Goal: Information Seeking & Learning: Find specific fact

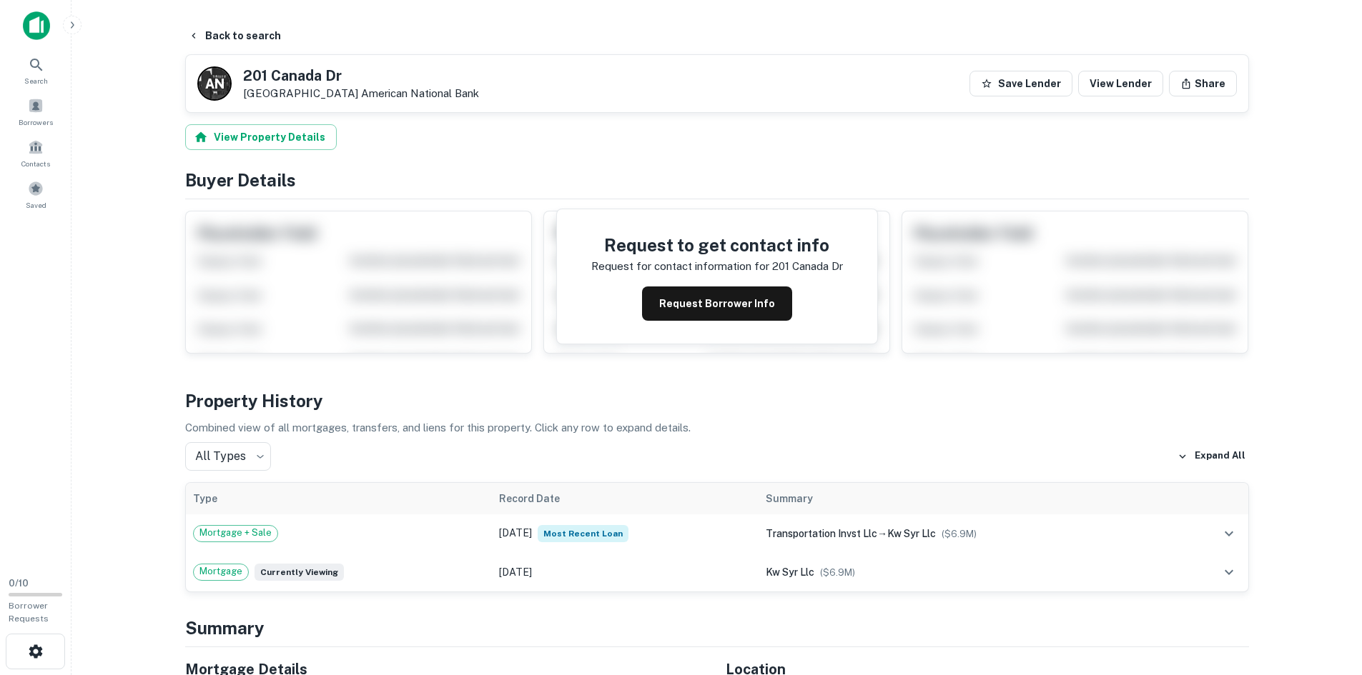
click at [122, 139] on main "Back to search A N 201 Canada Dr East Syracuse, NY13057 American National Bank …" at bounding box center [716, 337] width 1290 height 675
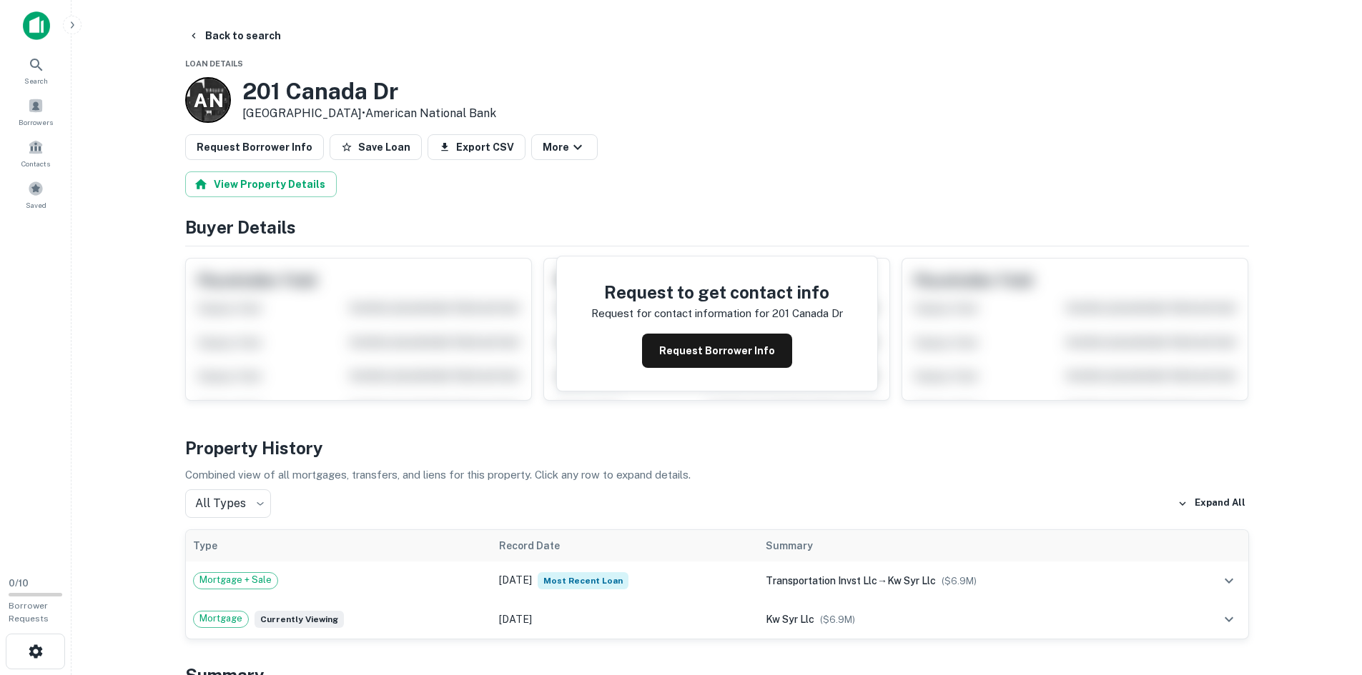
click at [232, 14] on main "Back to search Loan Details A N 201 Canada Dr East Syracuse, NY13057 • American…" at bounding box center [716, 337] width 1290 height 675
click at [232, 44] on button "Back to search" at bounding box center [234, 36] width 104 height 26
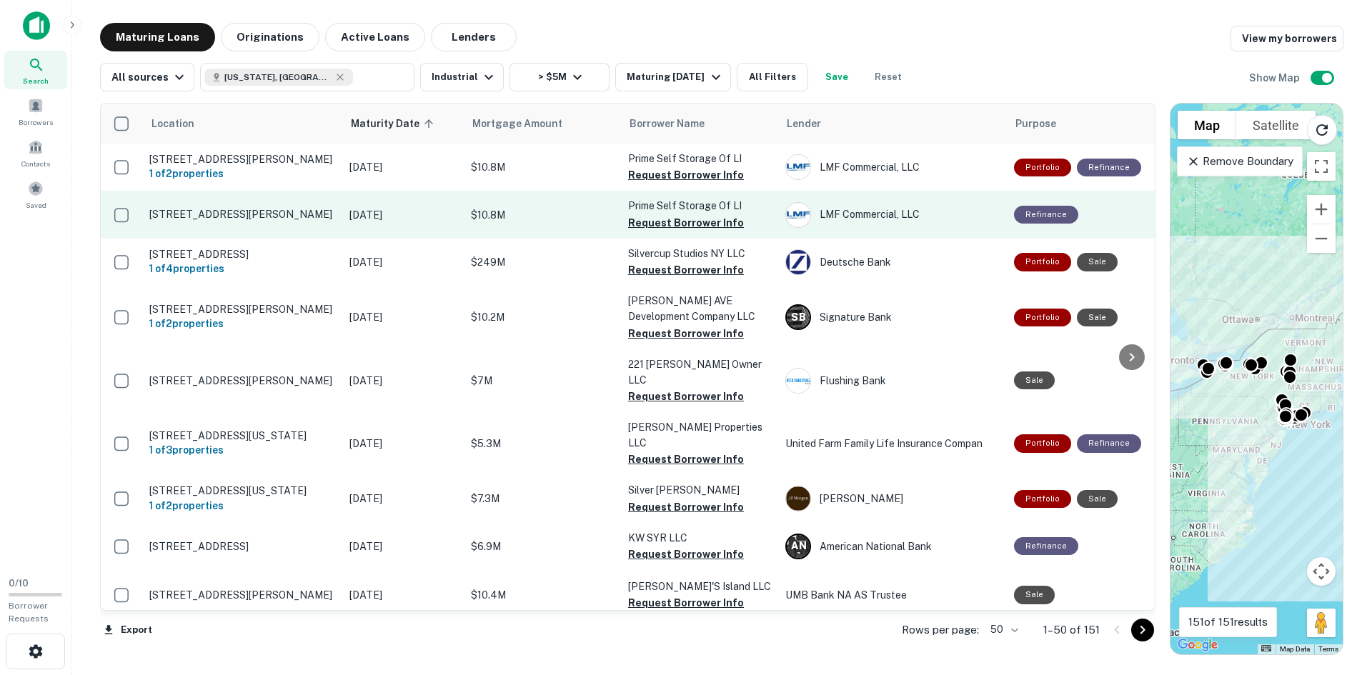
click at [226, 212] on p "[STREET_ADDRESS][PERSON_NAME]" at bounding box center [242, 214] width 186 height 13
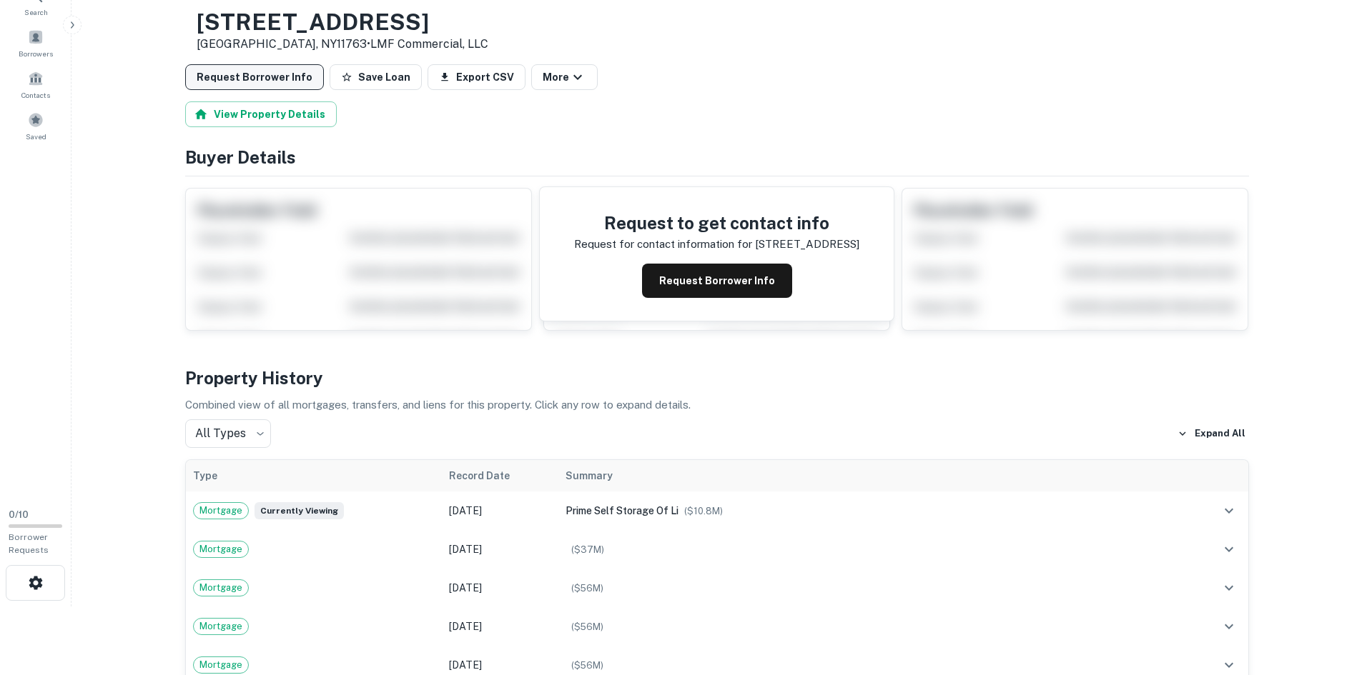
scroll to position [71, 0]
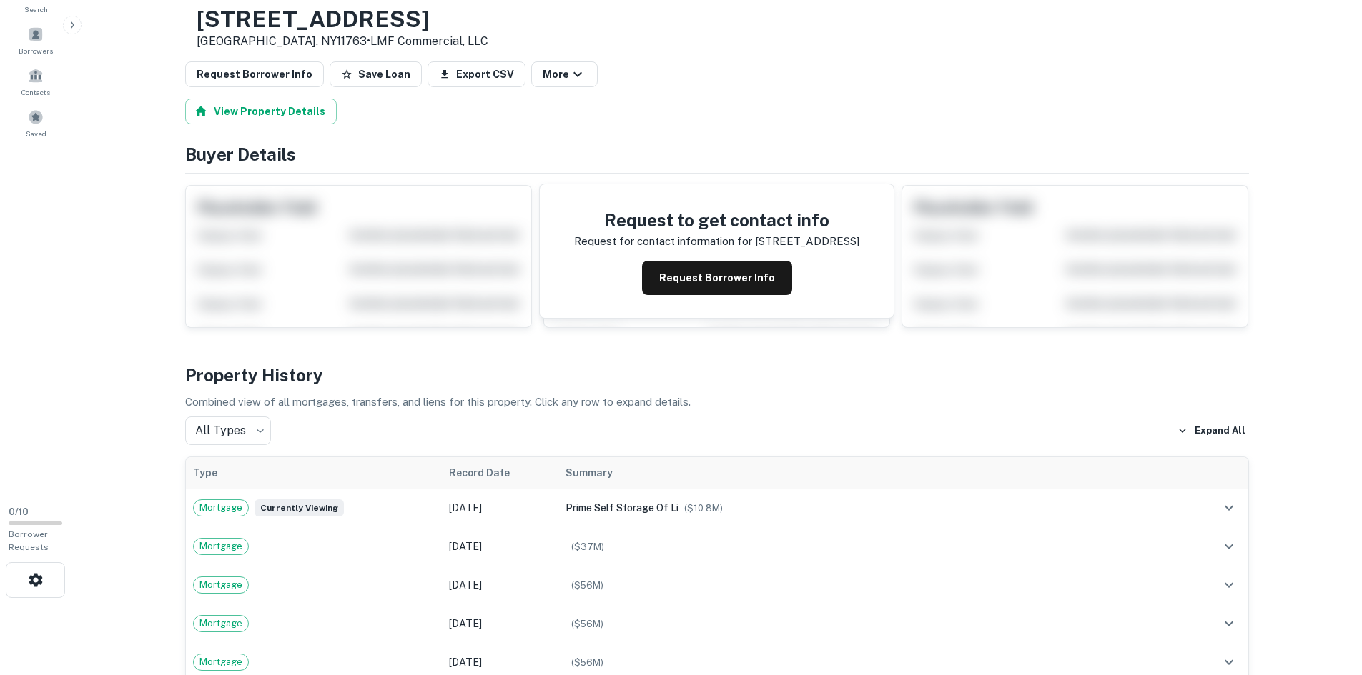
click at [309, 19] on h3 "3220 Horseblock Rd" at bounding box center [343, 19] width 292 height 27
copy h3 "3220 Horseblock Rd"
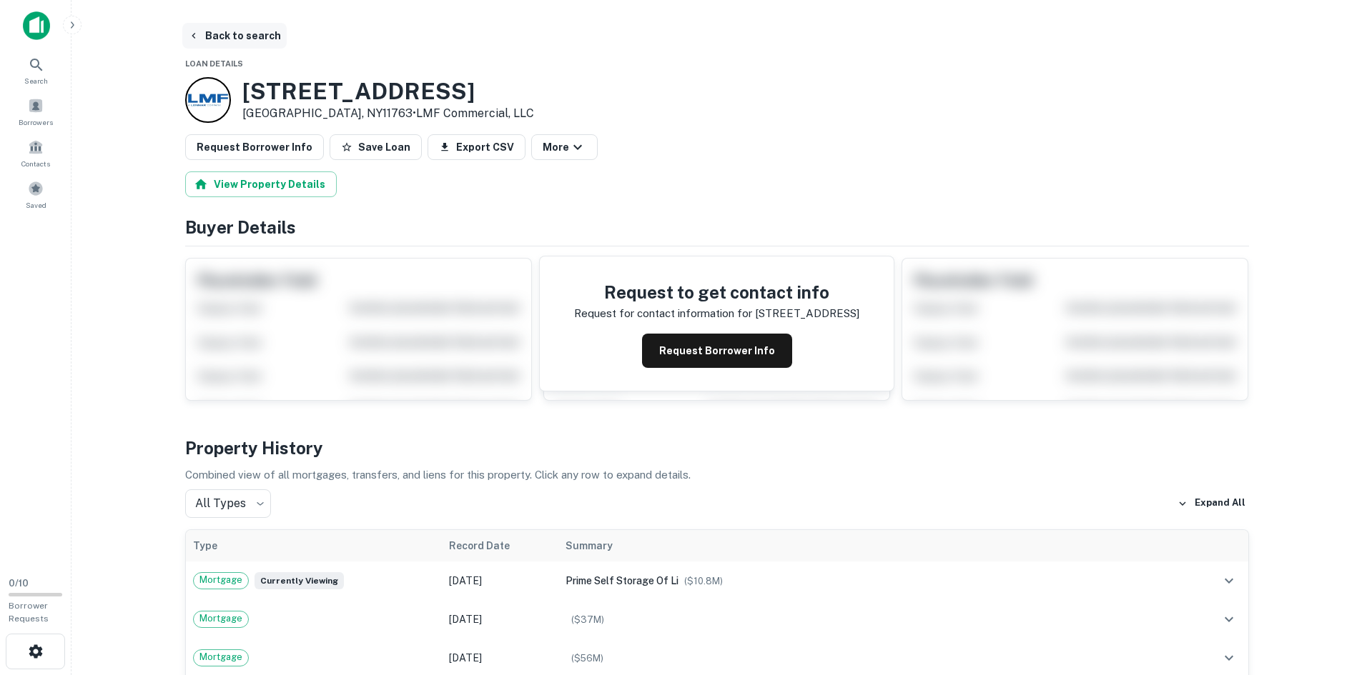
click at [213, 41] on button "Back to search" at bounding box center [234, 36] width 104 height 26
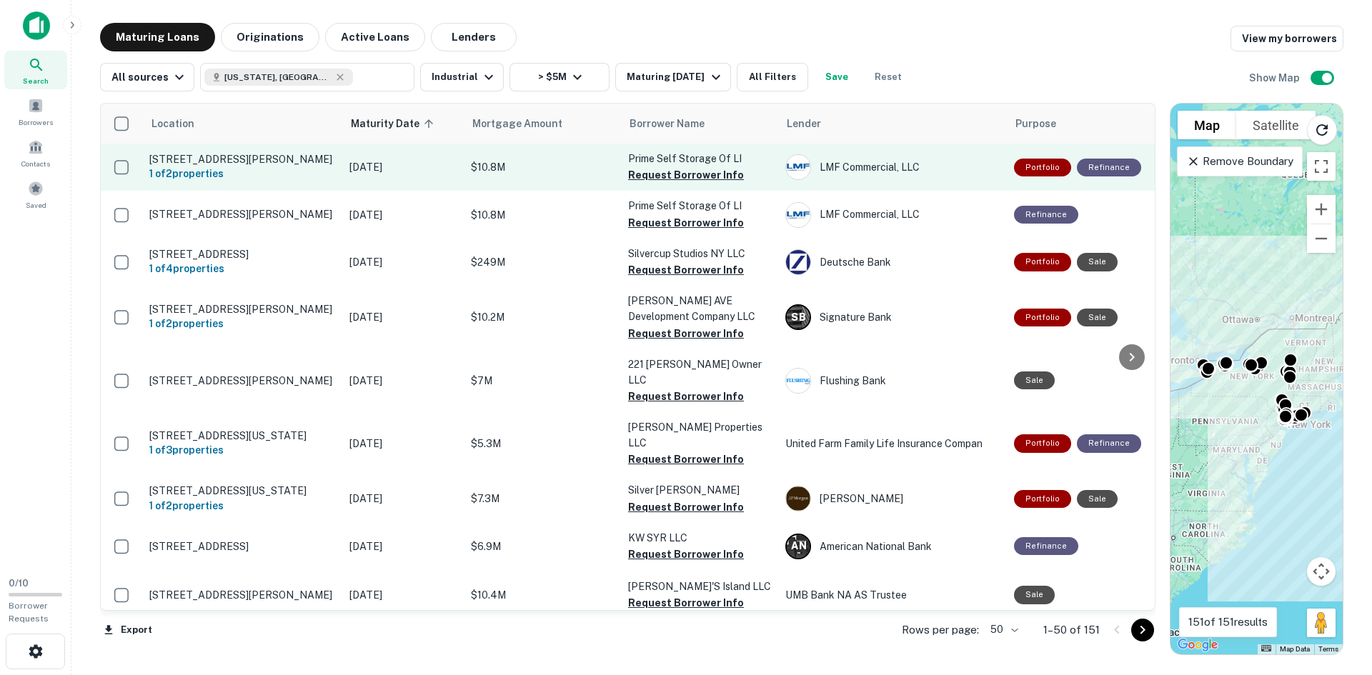
click at [253, 164] on p "[STREET_ADDRESS][PERSON_NAME]" at bounding box center [242, 159] width 186 height 13
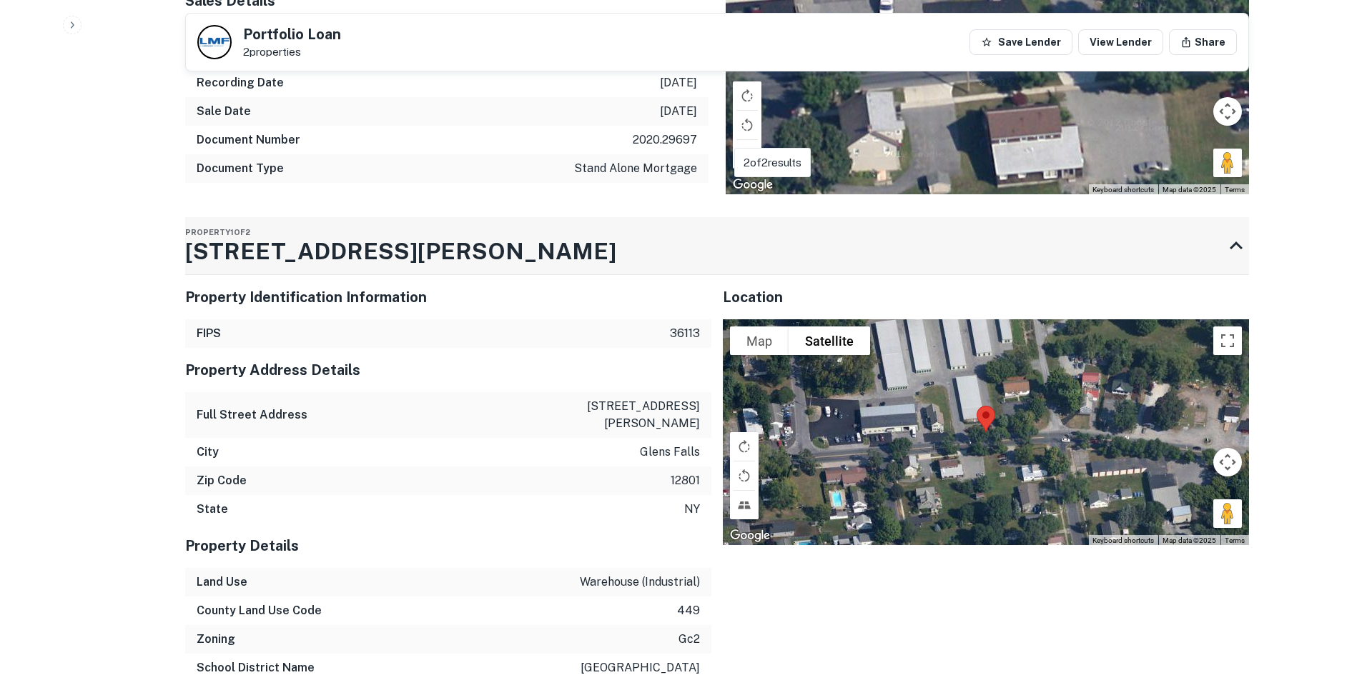
click at [335, 222] on div "Property [STREET_ADDRESS][PERSON_NAME]" at bounding box center [704, 245] width 1038 height 57
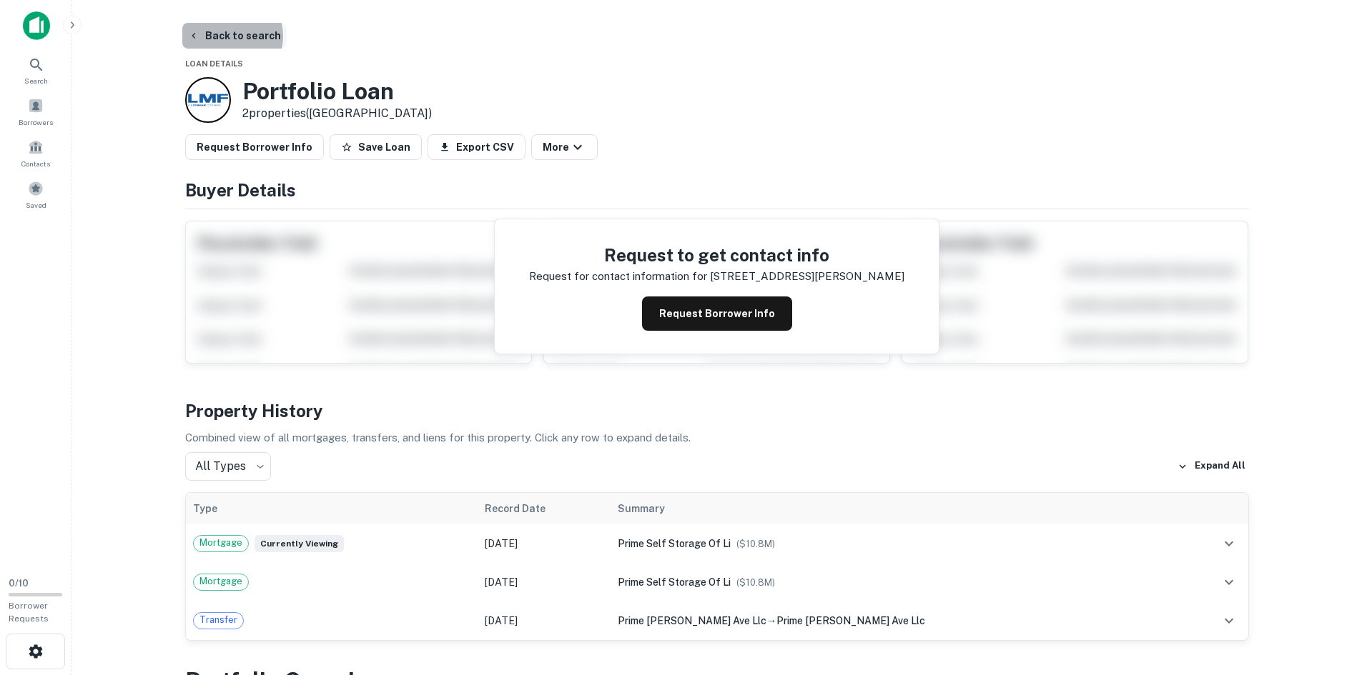
click at [230, 36] on button "Back to search" at bounding box center [234, 36] width 104 height 26
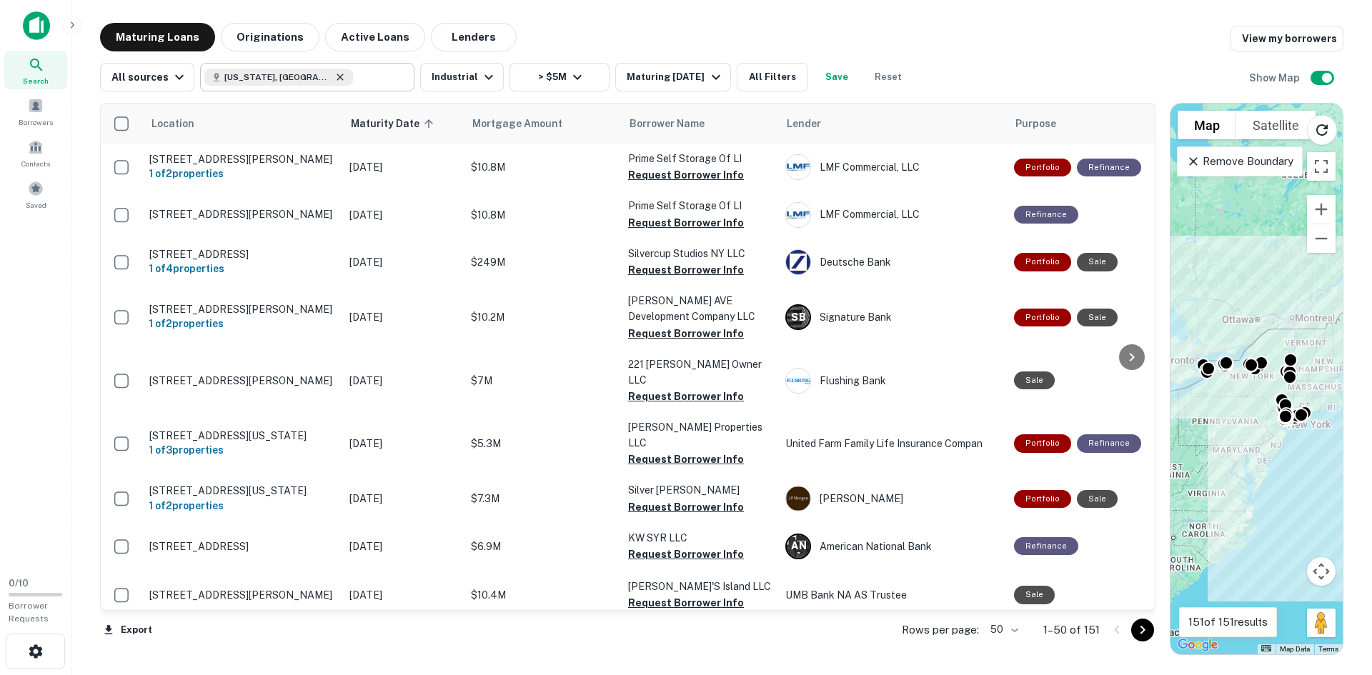
click at [337, 79] on icon at bounding box center [340, 77] width 6 height 6
type input "**********"
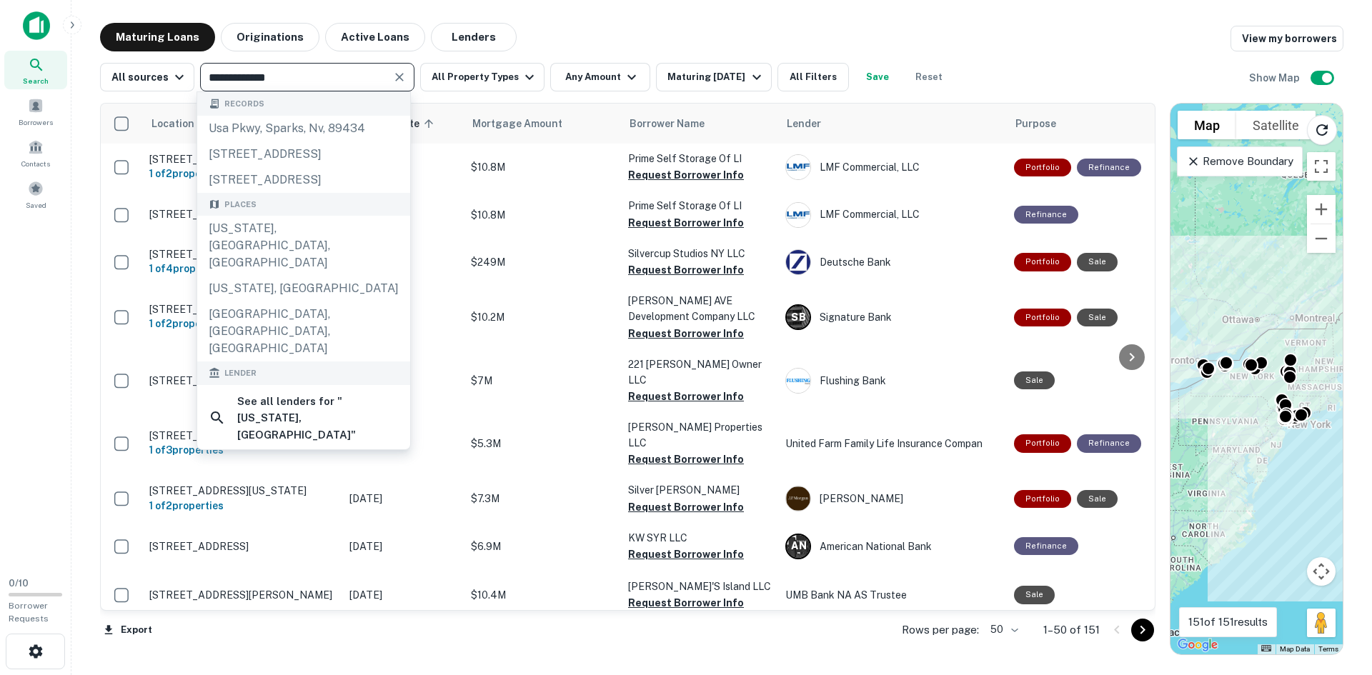
click at [396, 77] on icon "Clear" at bounding box center [399, 77] width 9 height 9
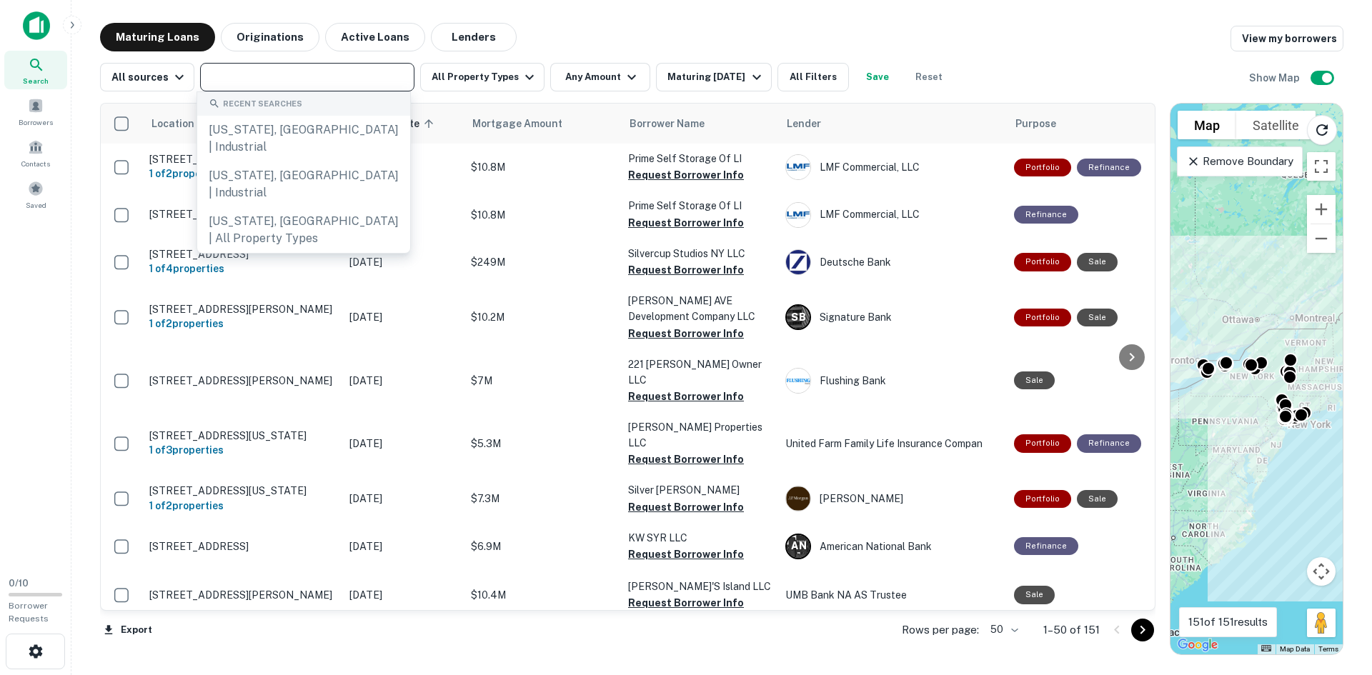
click at [339, 75] on input "text" at bounding box center [306, 77] width 204 height 20
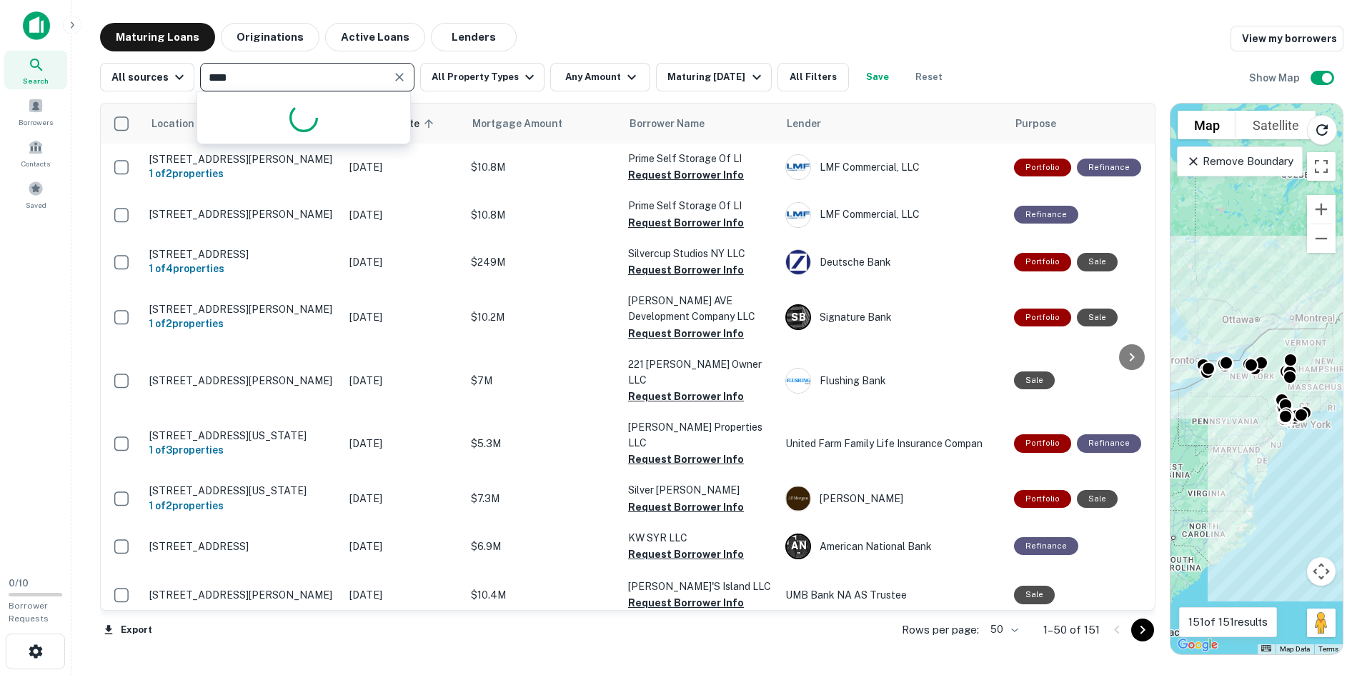
type input "*****"
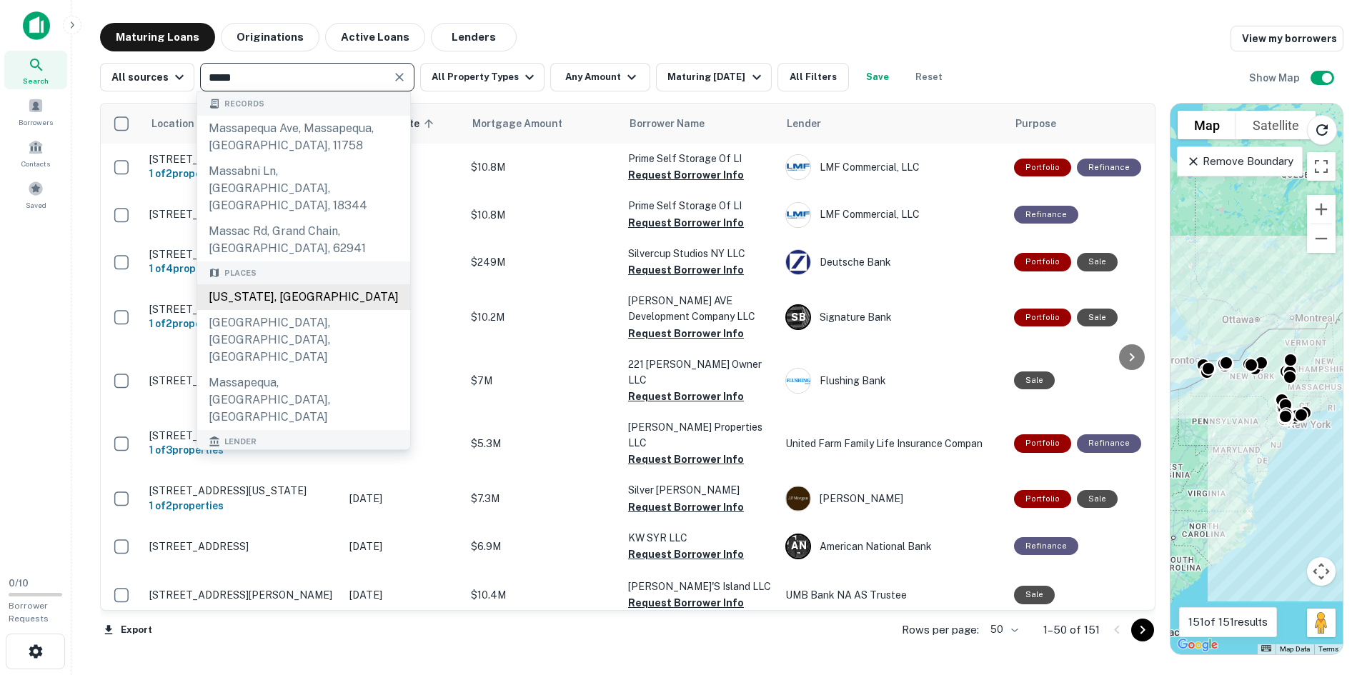
click at [280, 284] on div "[US_STATE], [GEOGRAPHIC_DATA]" at bounding box center [303, 297] width 213 height 26
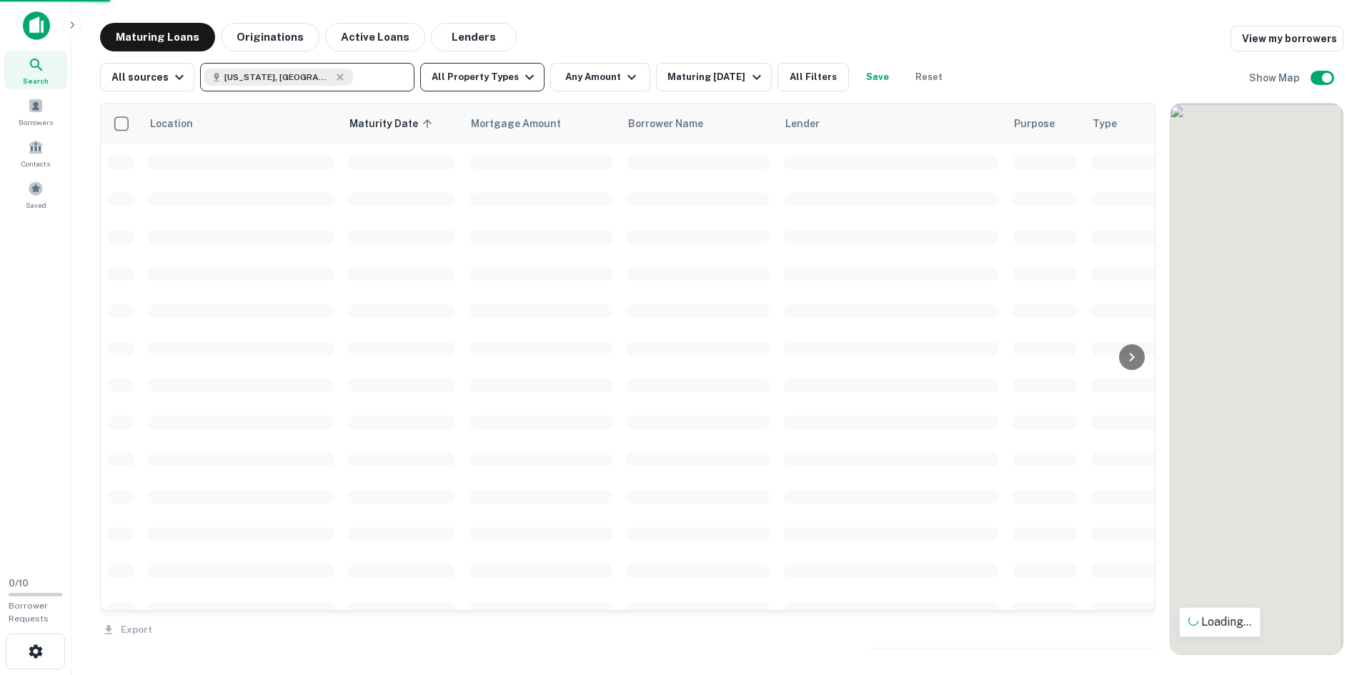
click at [475, 84] on button "All Property Types" at bounding box center [482, 77] width 124 height 29
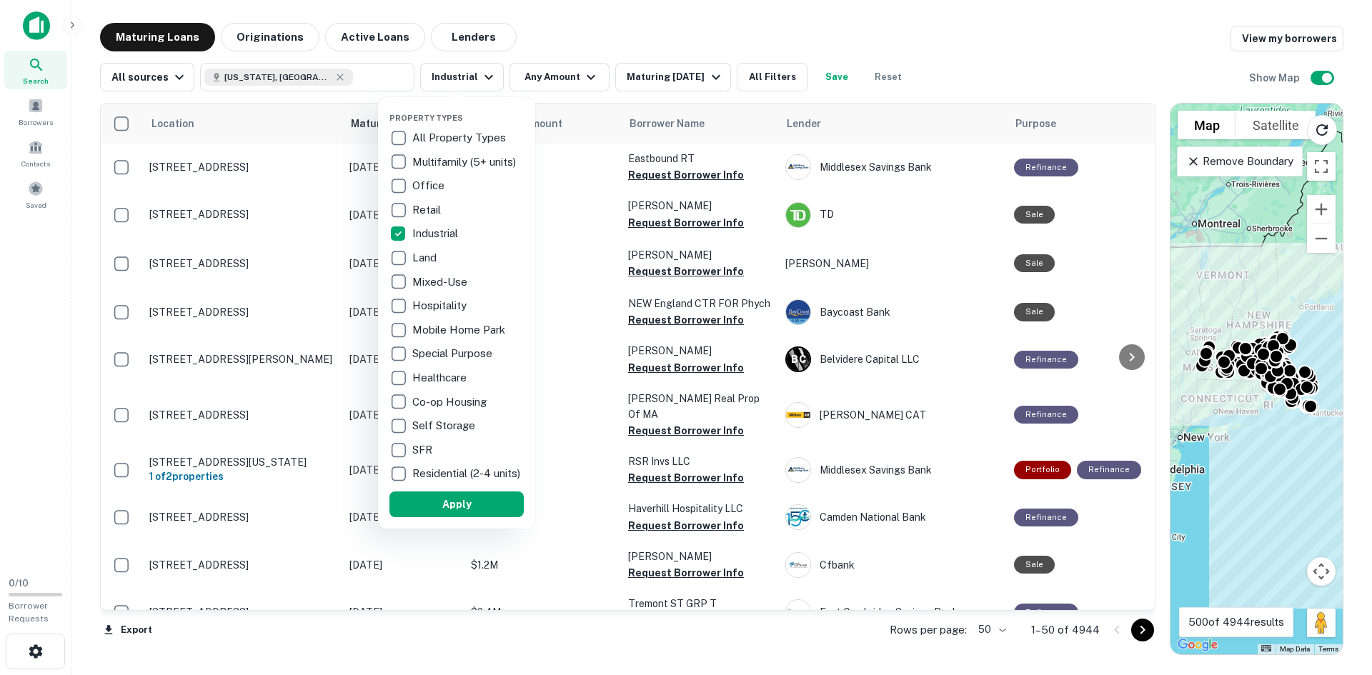
click at [573, 75] on div at bounding box center [686, 337] width 1372 height 675
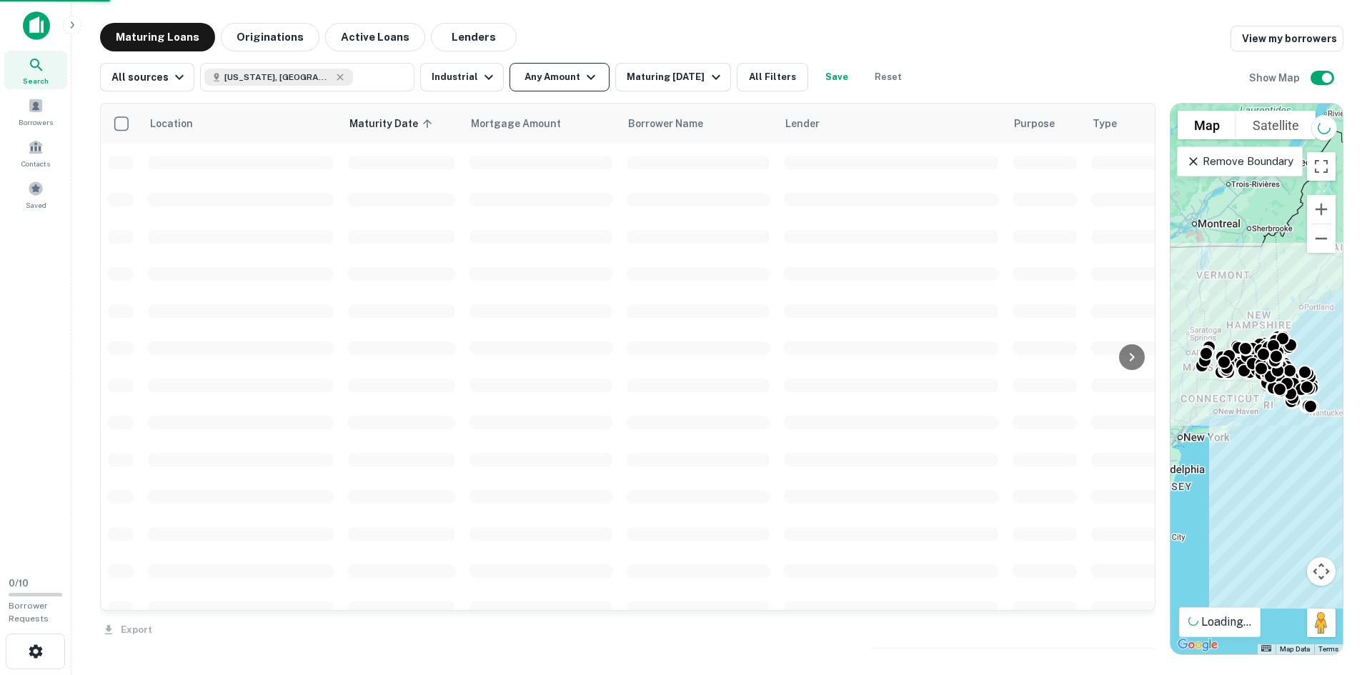
click at [575, 82] on div "Property Types All Property Types Multifamily (5+ units) Office Retail Industri…" at bounding box center [686, 337] width 1372 height 675
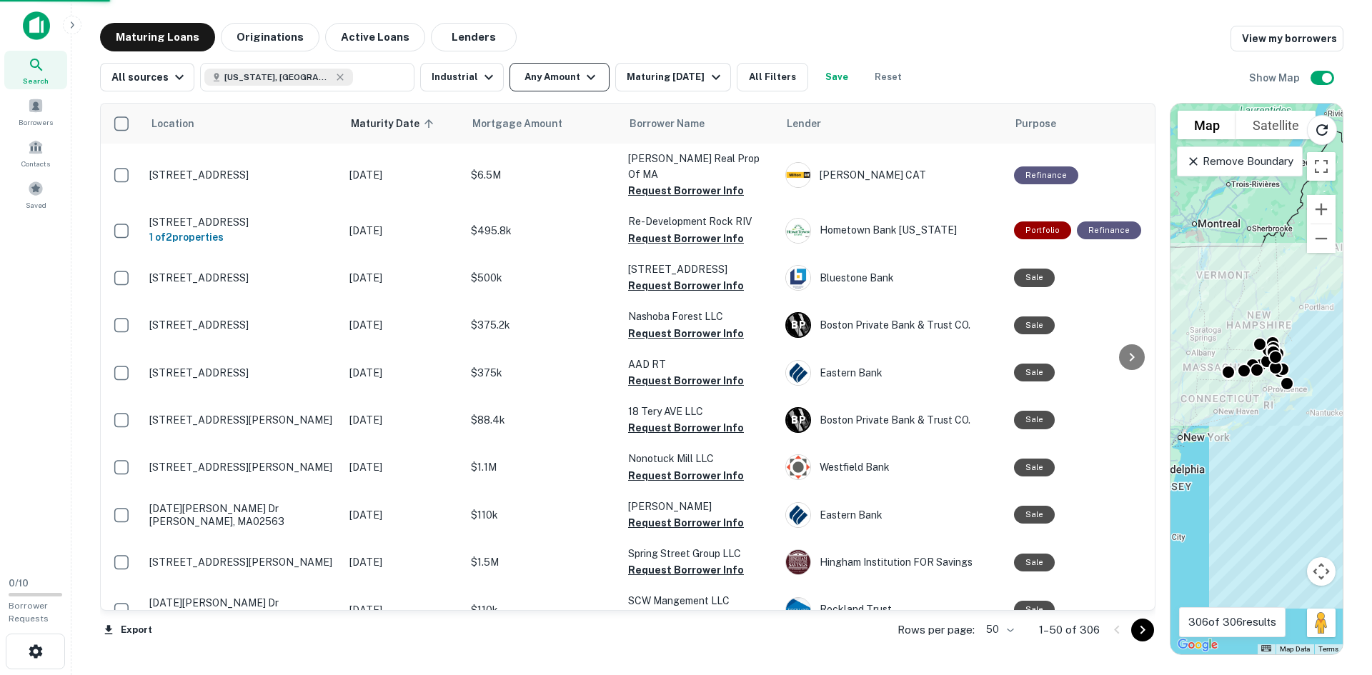
click at [589, 73] on icon "button" at bounding box center [591, 77] width 17 height 17
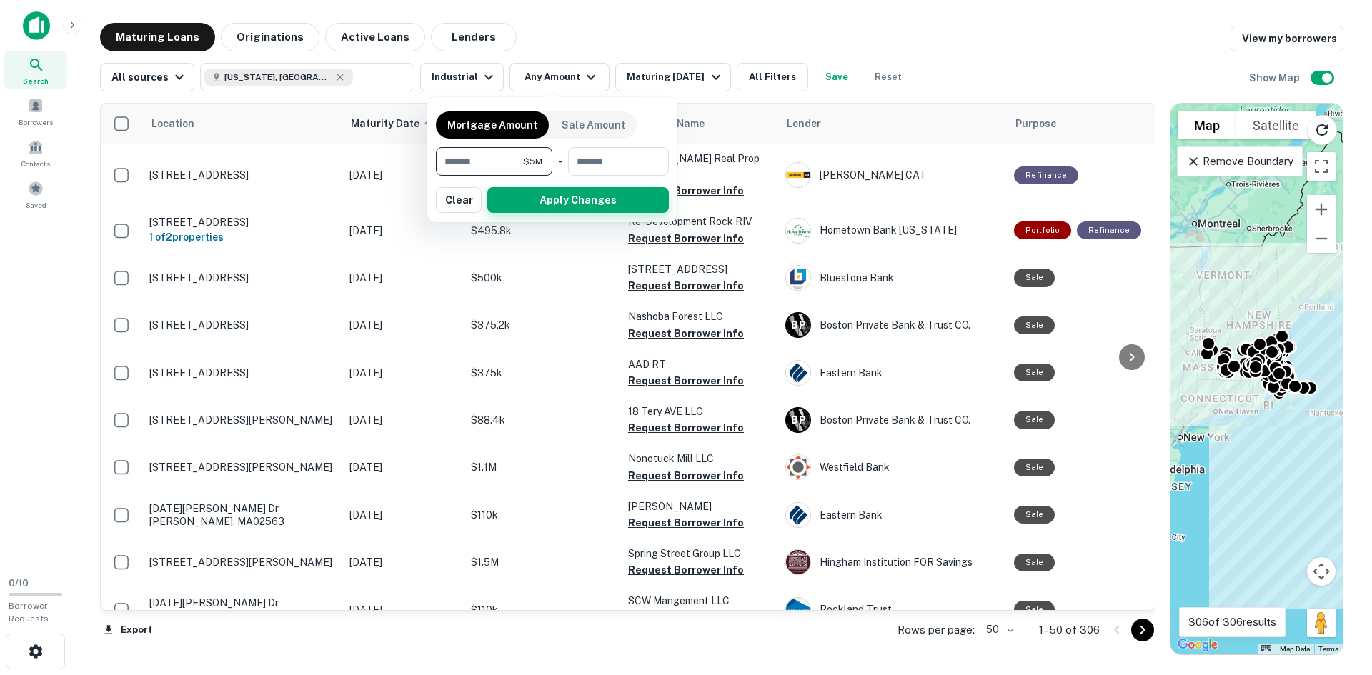
type input "*******"
click at [555, 207] on button "Apply Changes" at bounding box center [578, 200] width 182 height 26
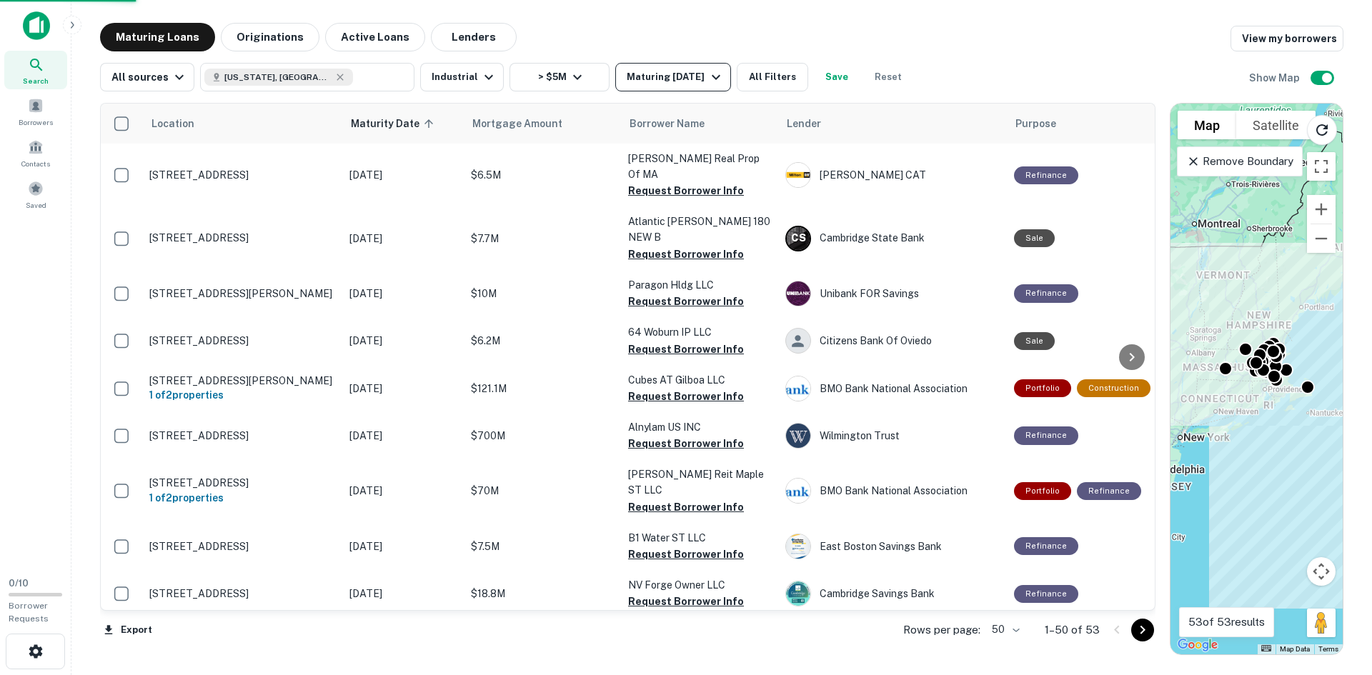
click at [660, 74] on div "Maturing [DATE]" at bounding box center [675, 77] width 97 height 17
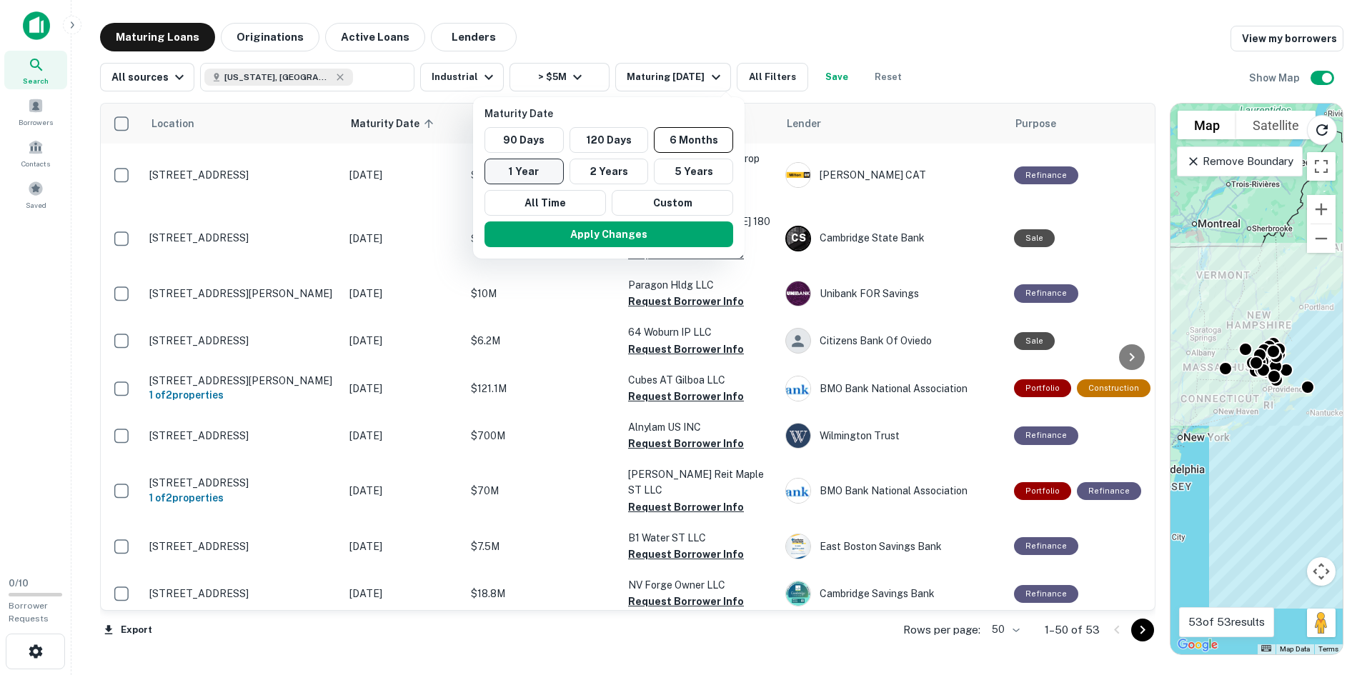
click at [540, 174] on button "1 Year" at bounding box center [524, 172] width 79 height 26
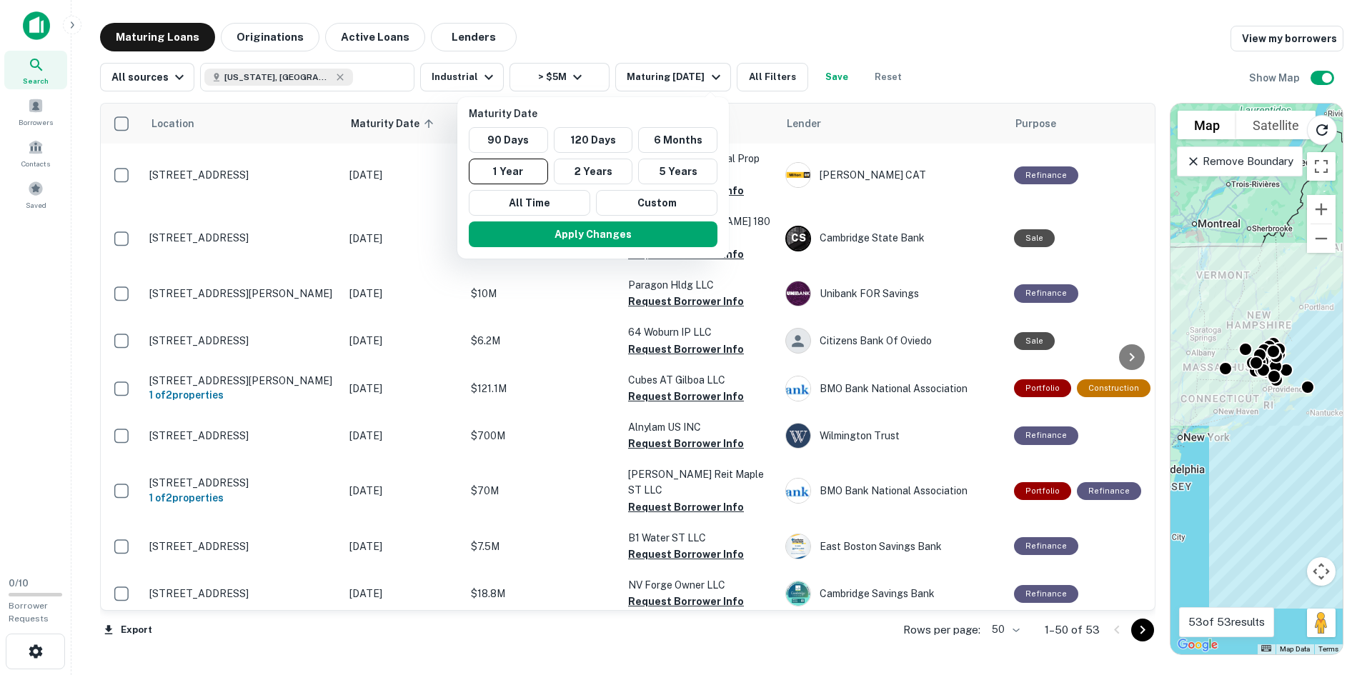
click at [969, 51] on div at bounding box center [686, 337] width 1372 height 675
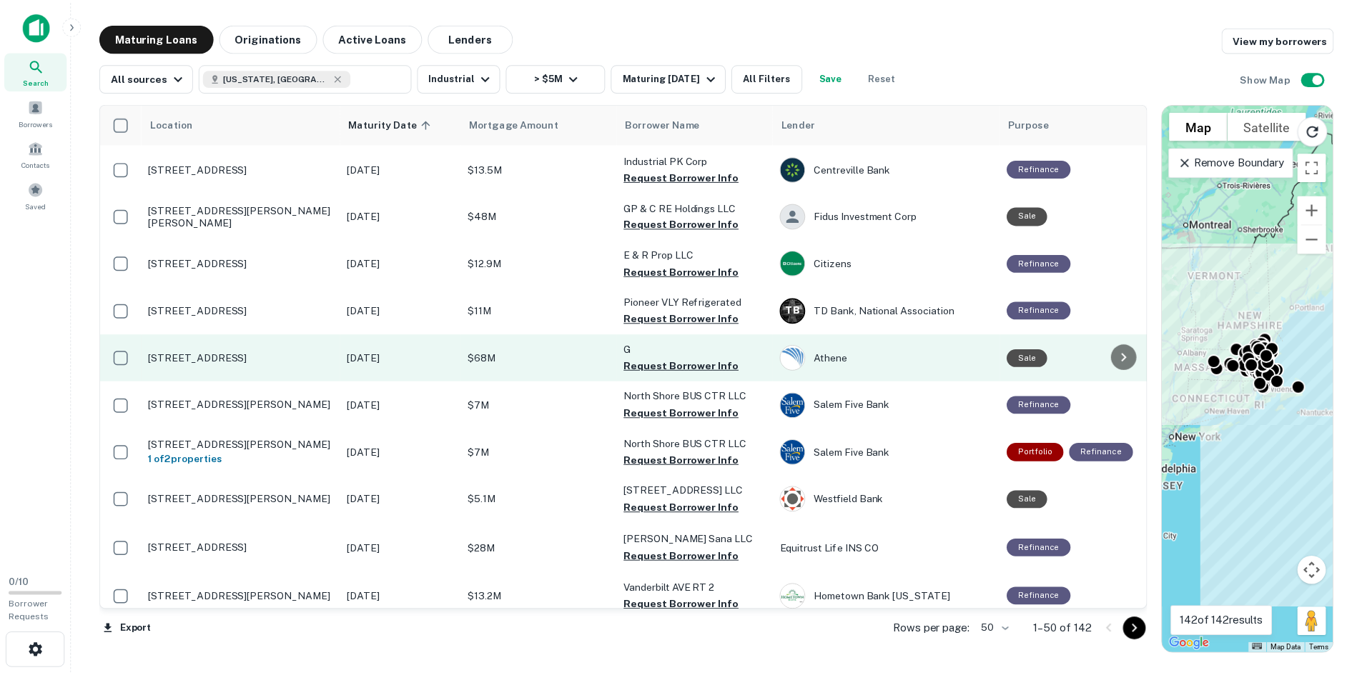
scroll to position [1950, 0]
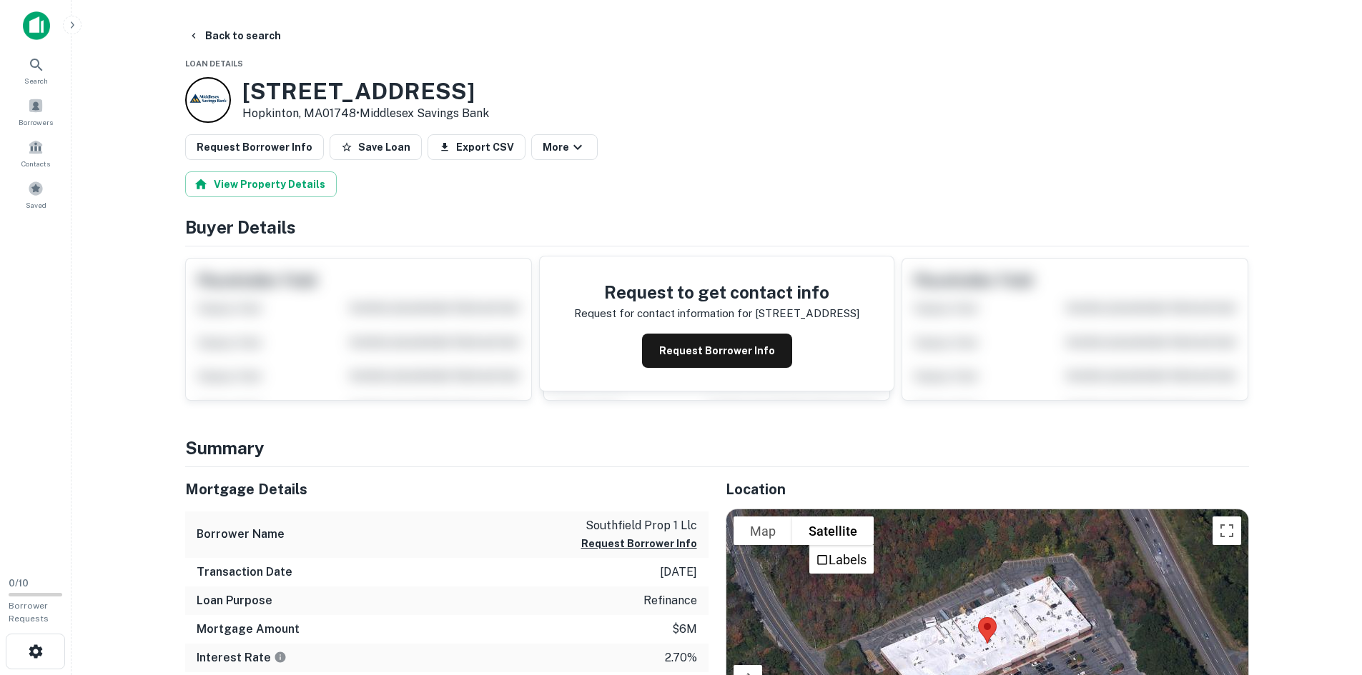
click at [302, 80] on h3 "[STREET_ADDRESS]" at bounding box center [365, 91] width 247 height 27
copy h3 "[STREET_ADDRESS]"
click at [800, 140] on div "Request Borrower Info Save Loan Export CSV More" at bounding box center [717, 147] width 1064 height 26
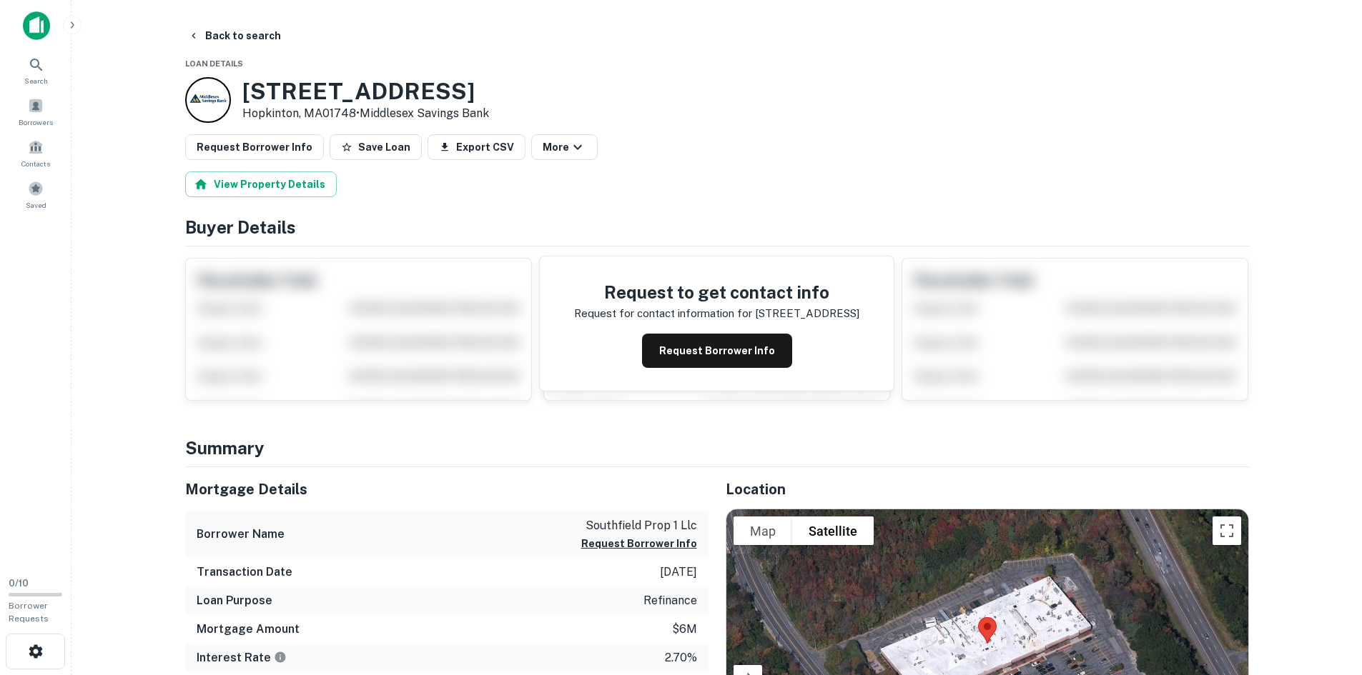
click at [292, 81] on h3 "[STREET_ADDRESS]" at bounding box center [365, 91] width 247 height 27
click at [293, 82] on h3 "[STREET_ADDRESS]" at bounding box center [365, 91] width 247 height 27
click at [312, 86] on h3 "[STREET_ADDRESS]" at bounding box center [365, 91] width 247 height 27
click at [400, 86] on h3 "[STREET_ADDRESS]" at bounding box center [365, 91] width 247 height 27
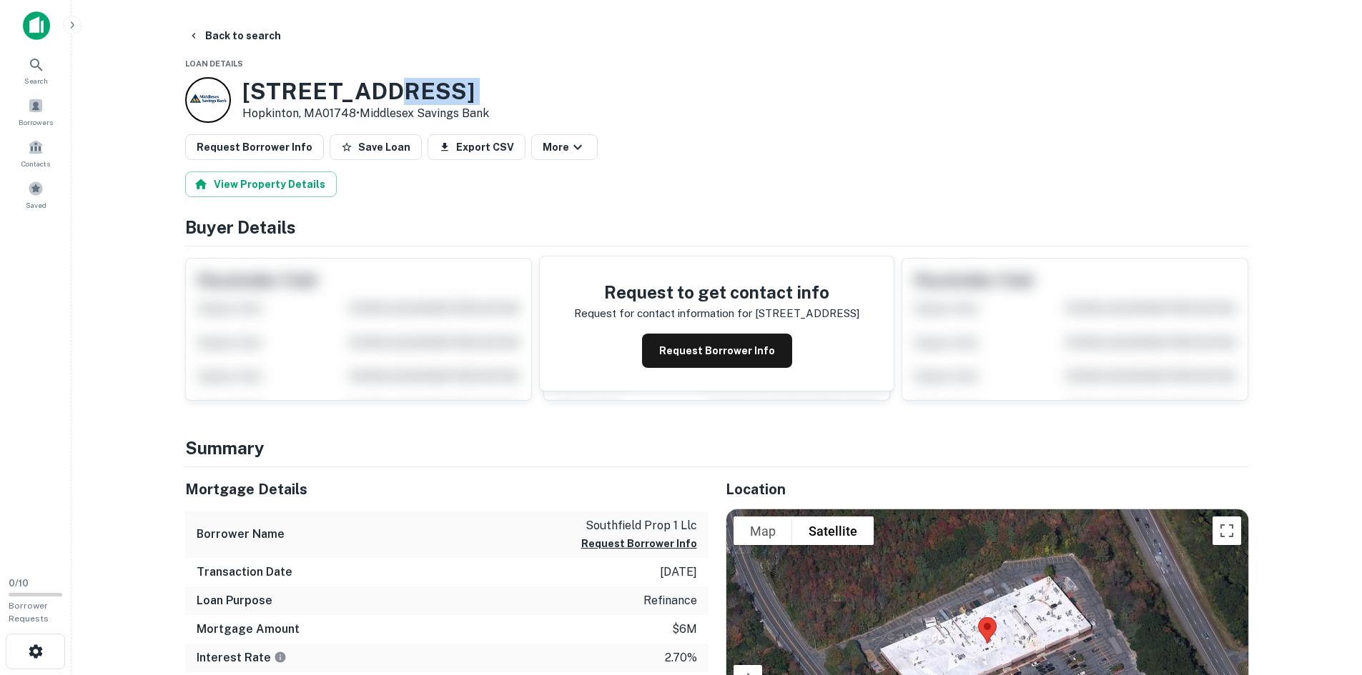
click at [400, 86] on h3 "[STREET_ADDRESS]" at bounding box center [365, 91] width 247 height 27
copy h3 "[STREET_ADDRESS]"
click at [213, 27] on button "Back to search" at bounding box center [234, 36] width 104 height 26
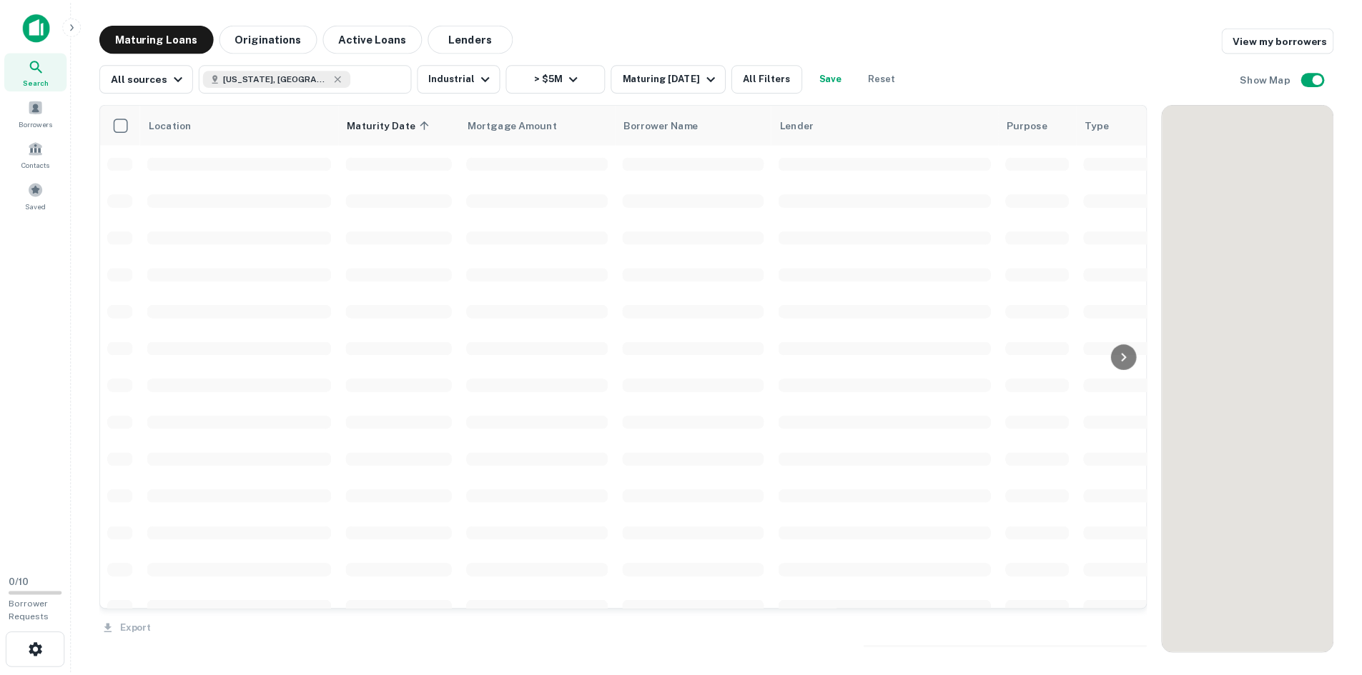
scroll to position [1950, 0]
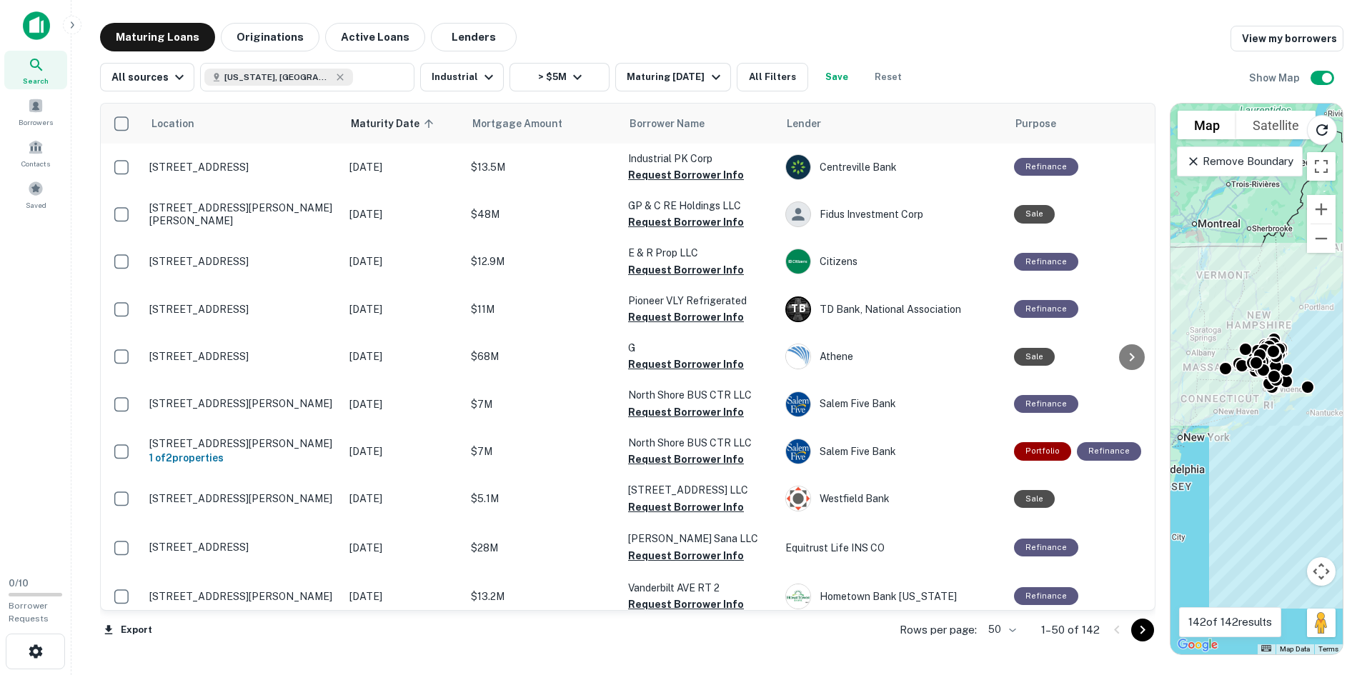
click at [214, 631] on p "[STREET_ADDRESS][PERSON_NAME][PERSON_NAME]" at bounding box center [242, 644] width 186 height 26
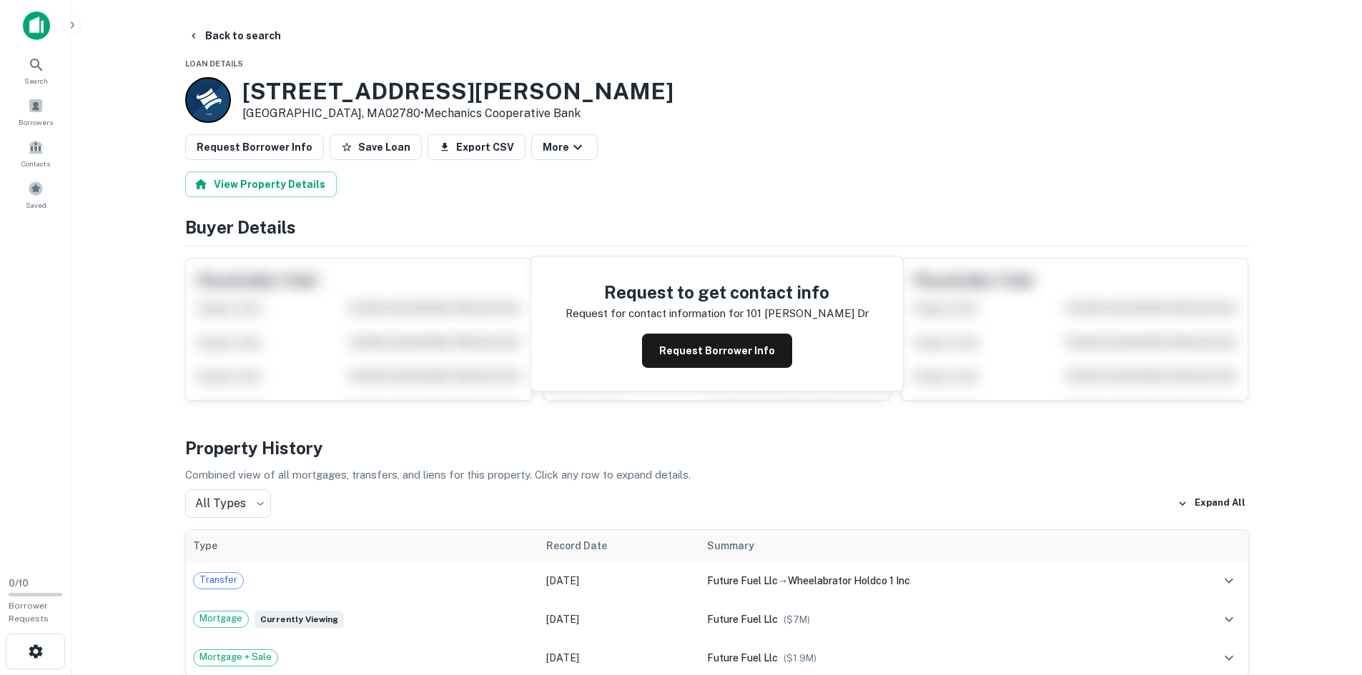
click at [308, 83] on h3 "[STREET_ADDRESS][PERSON_NAME]" at bounding box center [457, 91] width 431 height 27
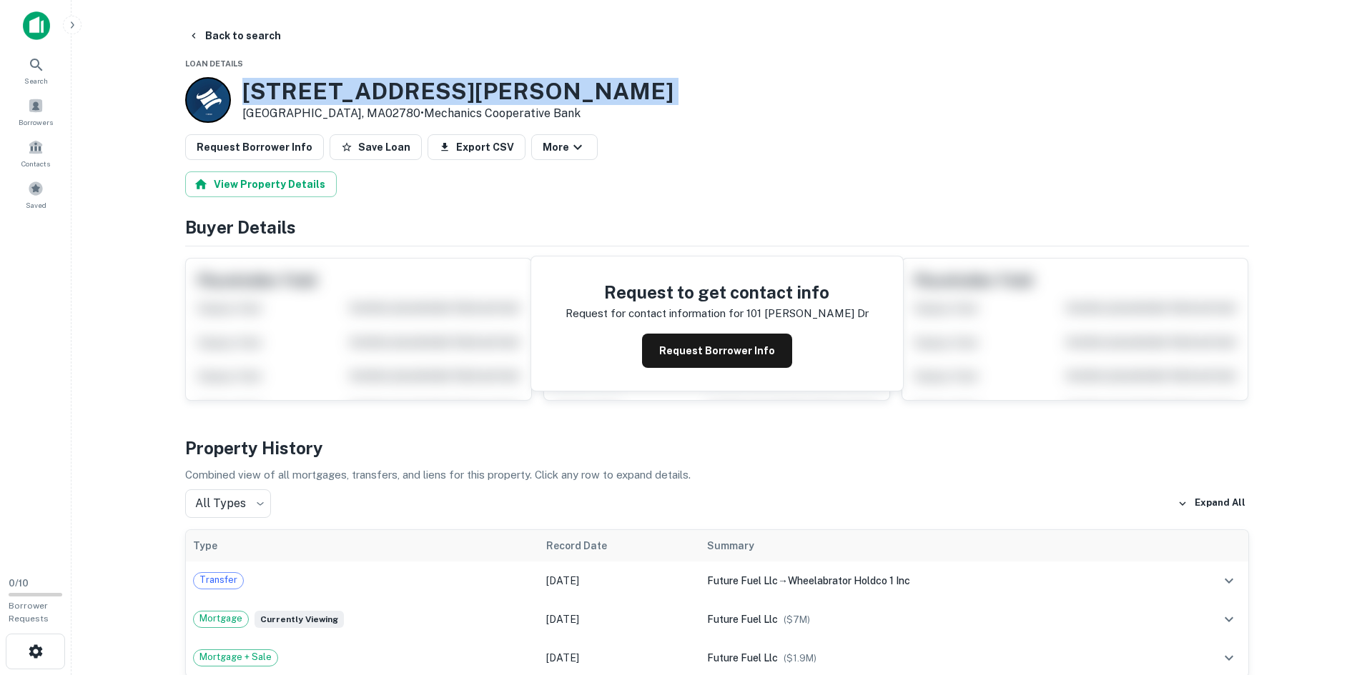
click at [308, 83] on h3 "[STREET_ADDRESS][PERSON_NAME]" at bounding box center [457, 91] width 431 height 27
copy h3 "[STREET_ADDRESS][PERSON_NAME]"
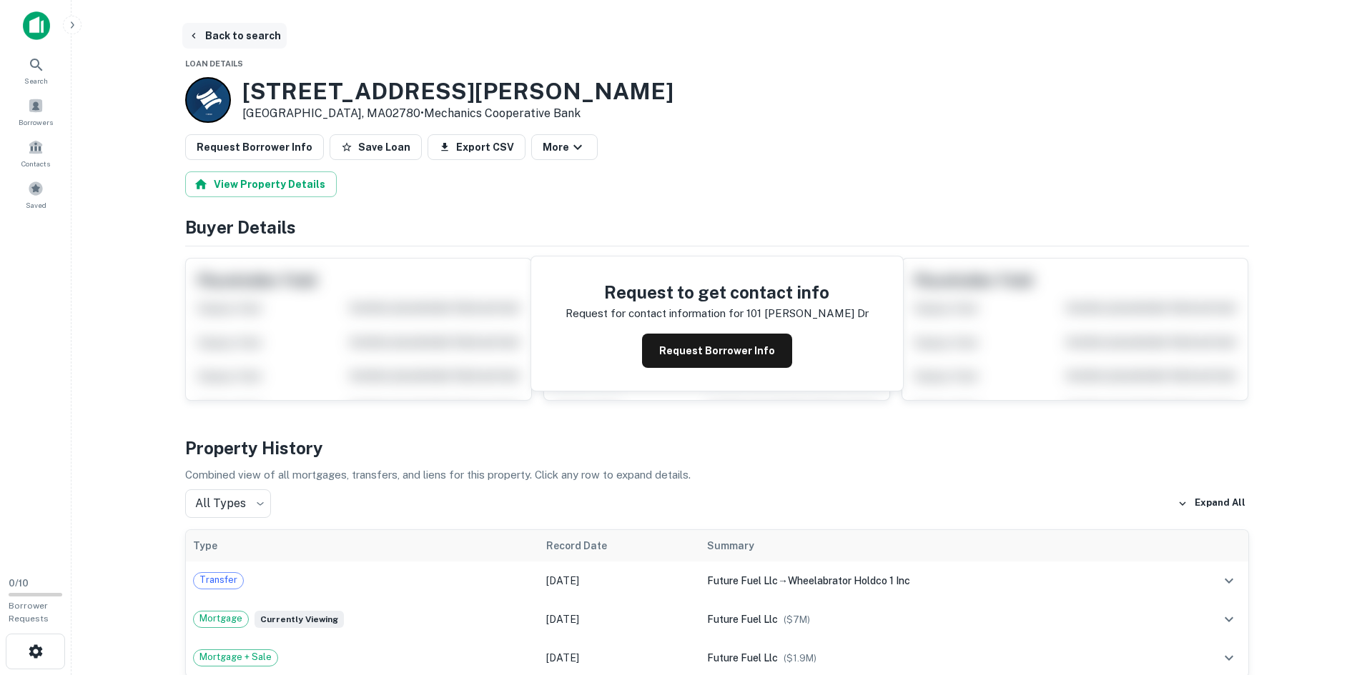
click at [249, 30] on button "Back to search" at bounding box center [234, 36] width 104 height 26
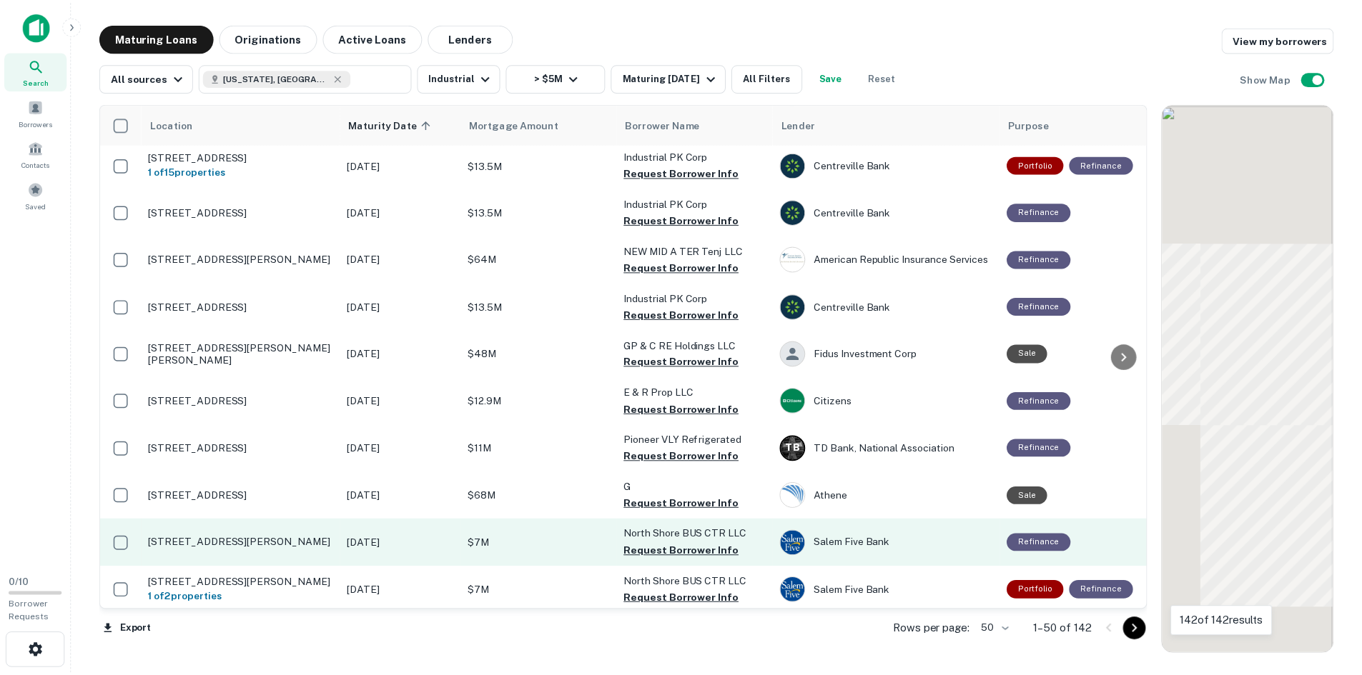
scroll to position [1950, 0]
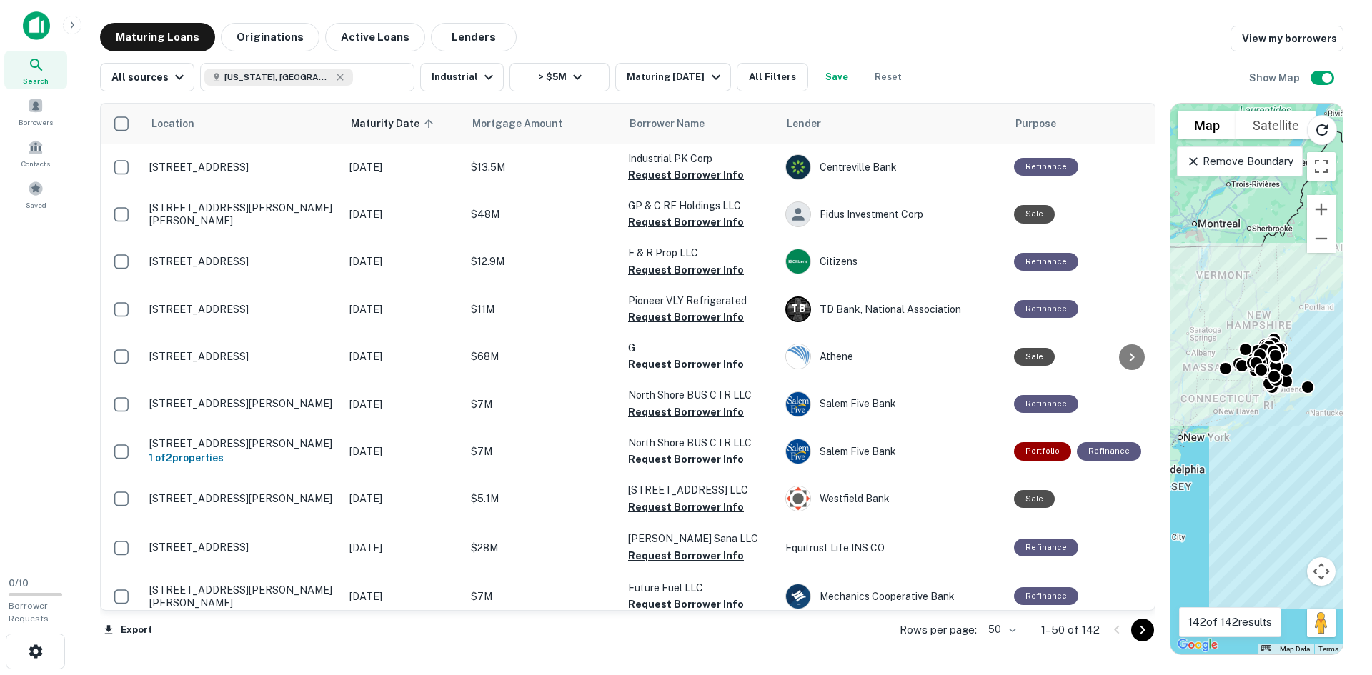
click at [222, 620] on td "[STREET_ADDRESS][PERSON_NAME]" at bounding box center [242, 643] width 200 height 47
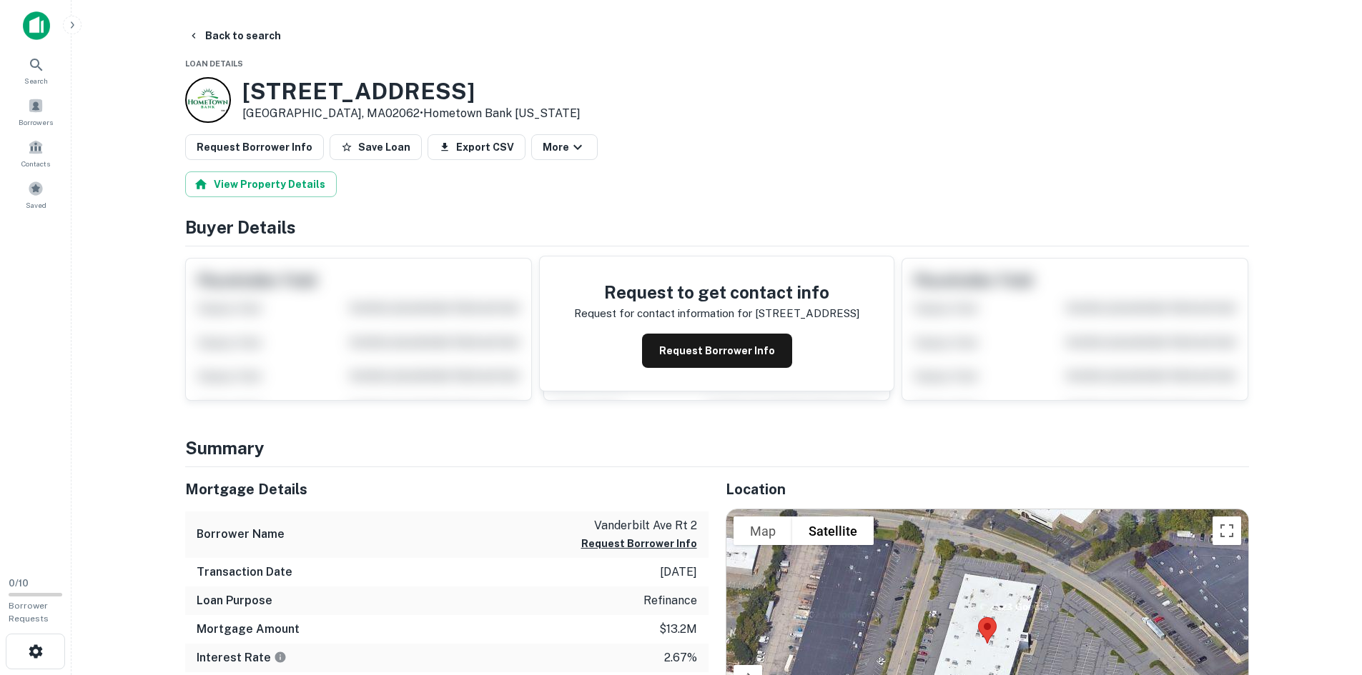
click at [285, 86] on h3 "[STREET_ADDRESS]" at bounding box center [411, 91] width 338 height 27
copy h3 "[STREET_ADDRESS]"
click at [223, 43] on button "Back to search" at bounding box center [234, 36] width 104 height 26
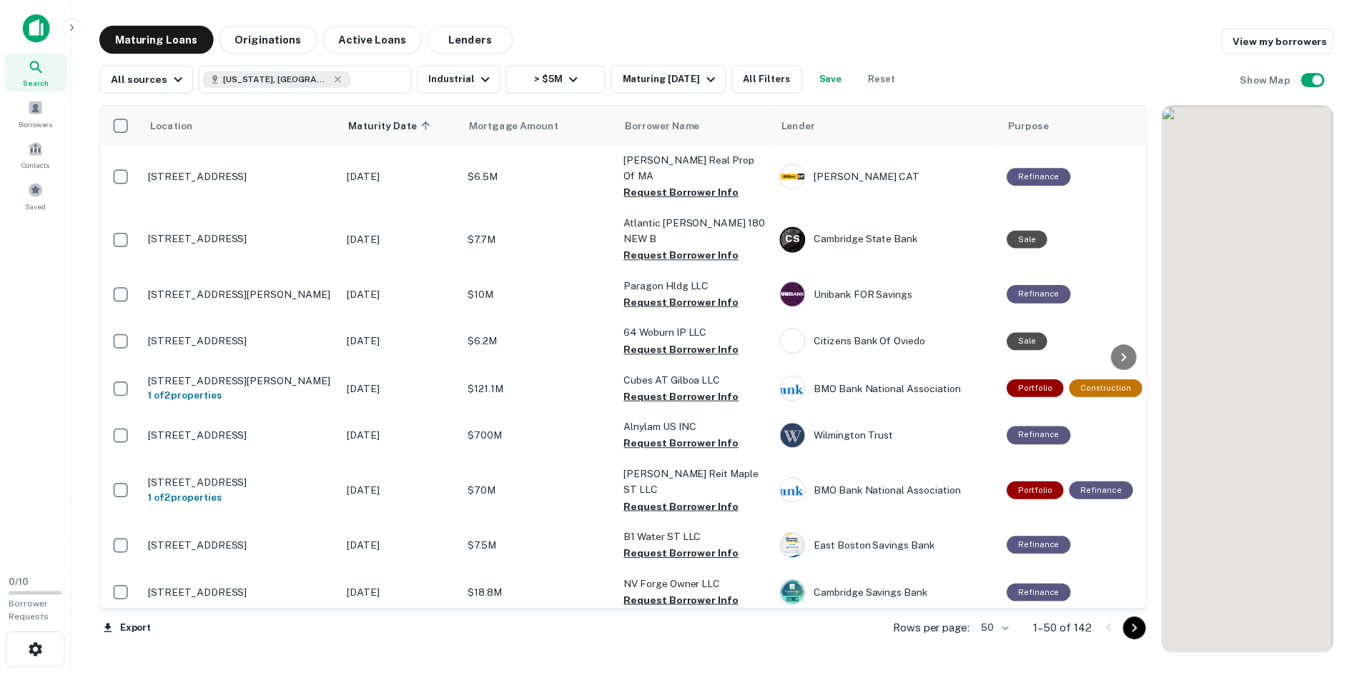
scroll to position [1950, 0]
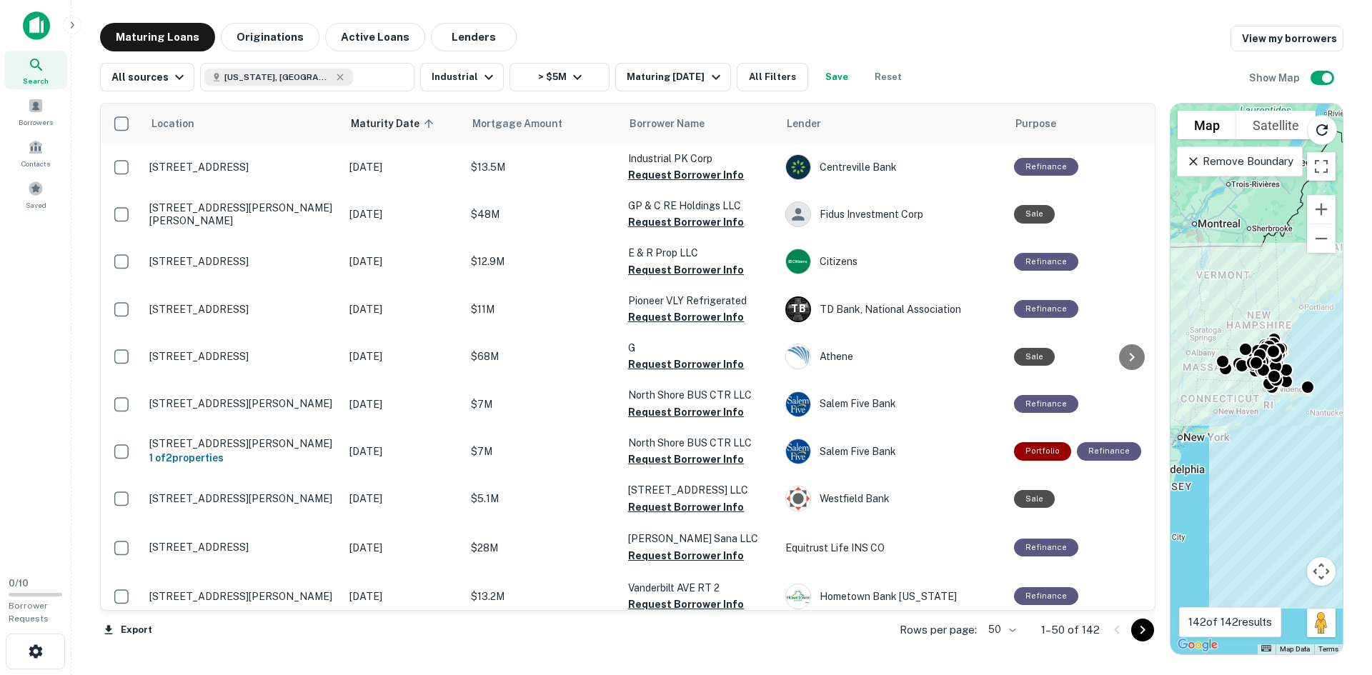
click at [250, 631] on p "[STREET_ADDRESS][PERSON_NAME][PERSON_NAME]" at bounding box center [242, 644] width 186 height 26
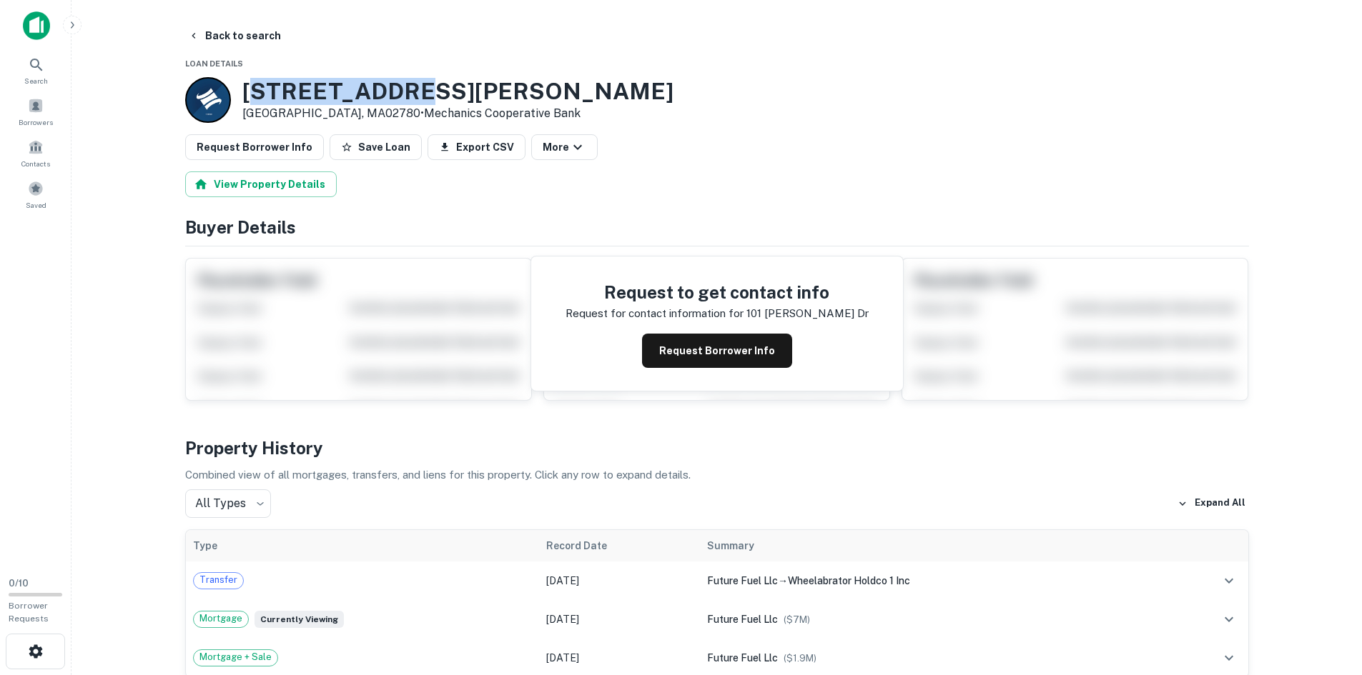
drag, startPoint x: 247, startPoint y: 94, endPoint x: 383, endPoint y: 91, distance: 135.8
click at [383, 91] on h3 "[STREET_ADDRESS][PERSON_NAME]" at bounding box center [457, 91] width 431 height 27
click at [387, 91] on h3 "[STREET_ADDRESS][PERSON_NAME]" at bounding box center [457, 91] width 431 height 27
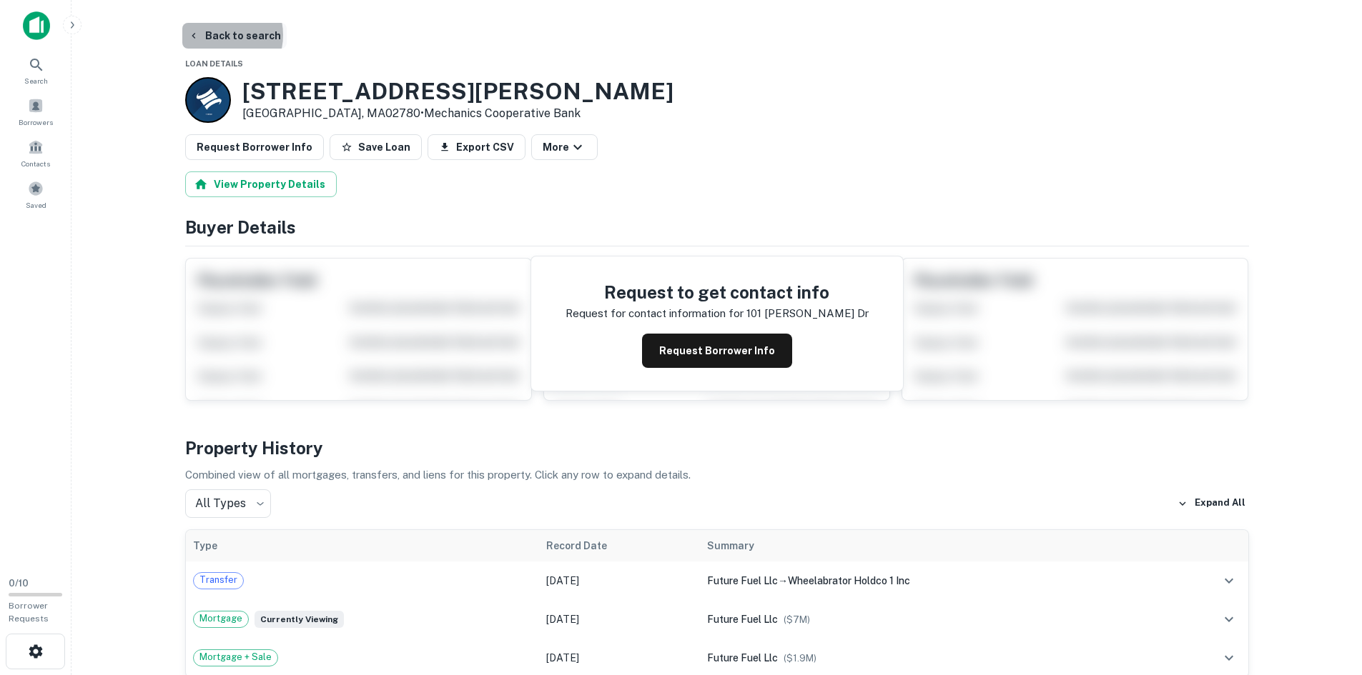
click at [214, 35] on button "Back to search" at bounding box center [234, 36] width 104 height 26
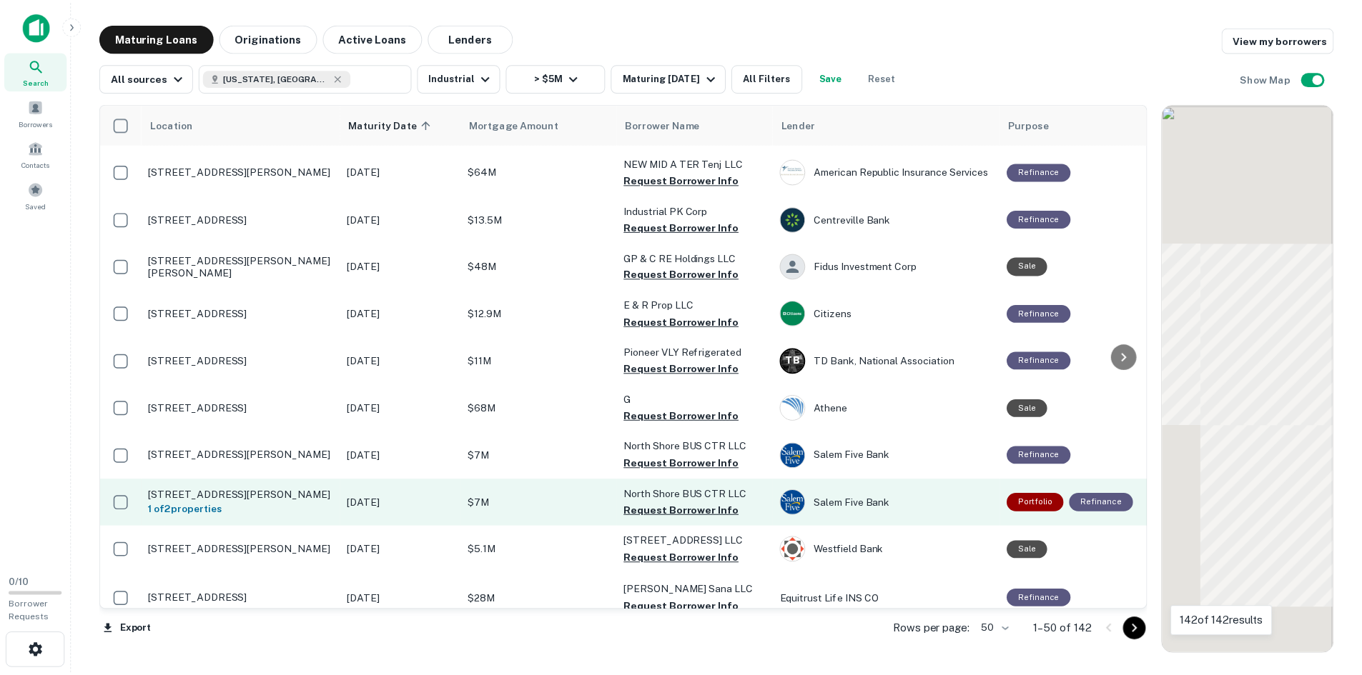
scroll to position [1950, 0]
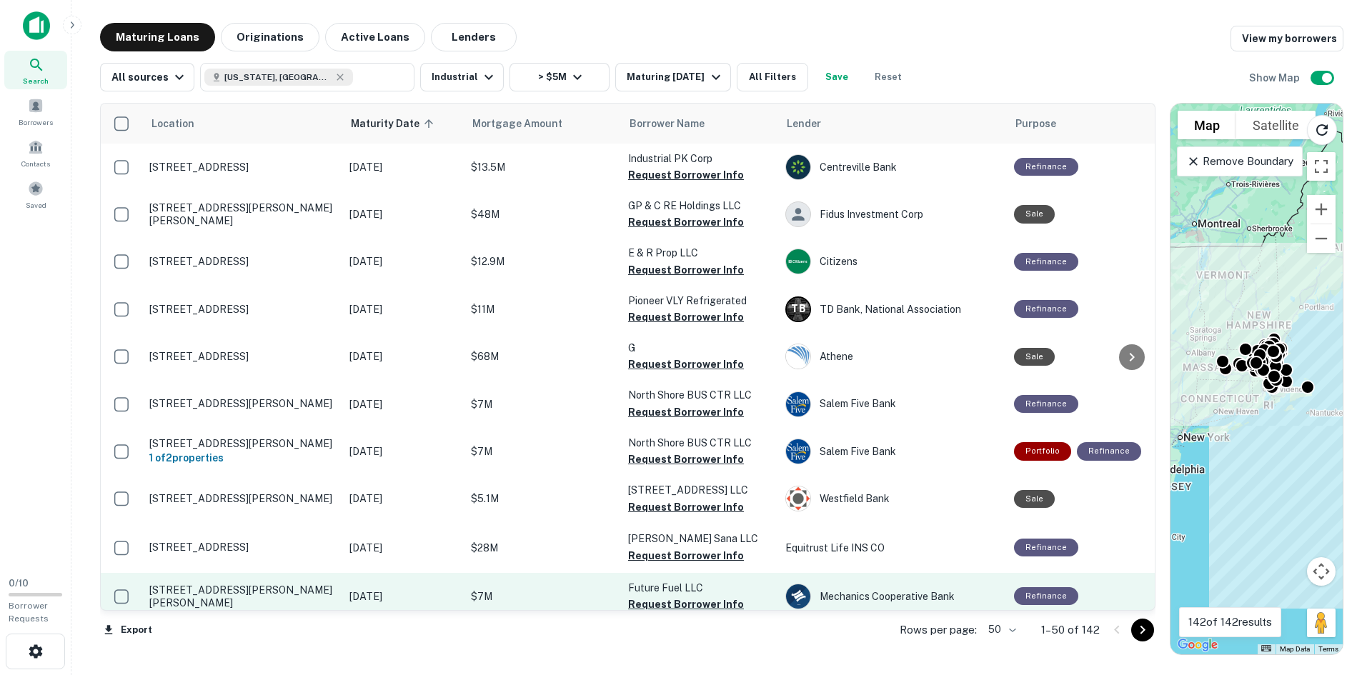
click at [241, 584] on p "[STREET_ADDRESS][PERSON_NAME][PERSON_NAME]" at bounding box center [242, 597] width 186 height 26
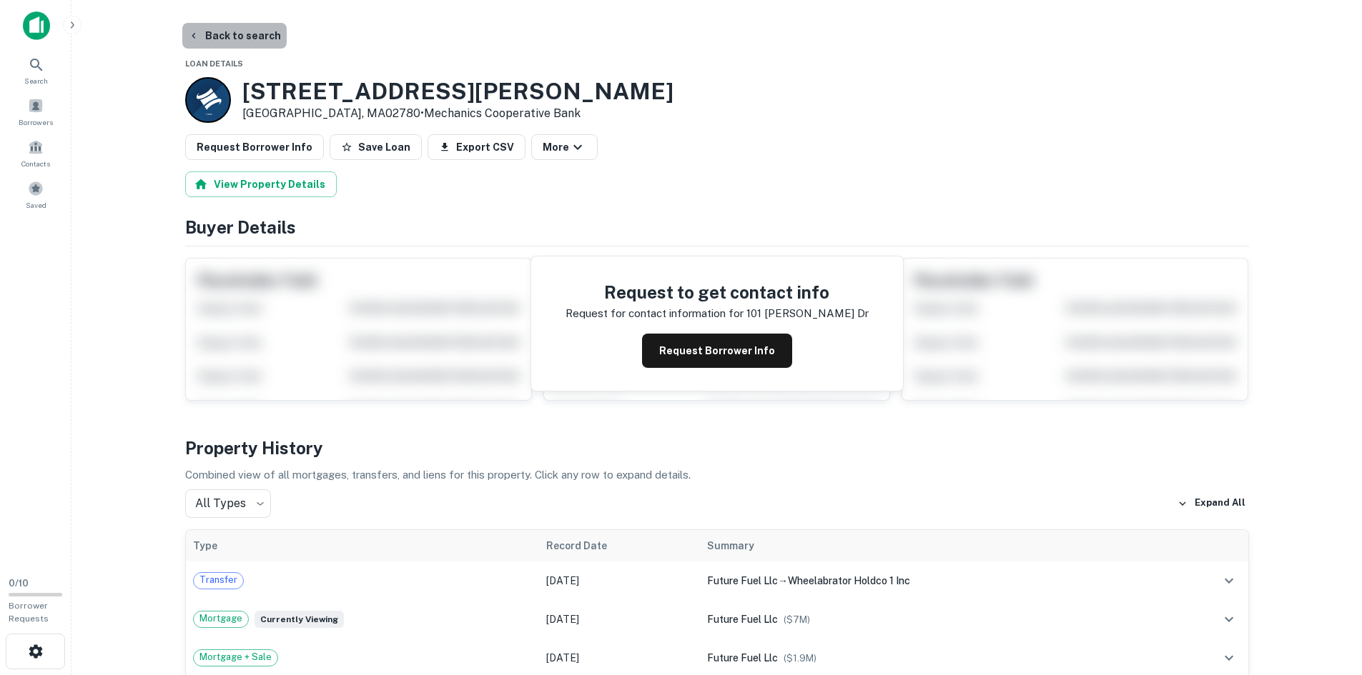
click at [235, 42] on button "Back to search" at bounding box center [234, 36] width 104 height 26
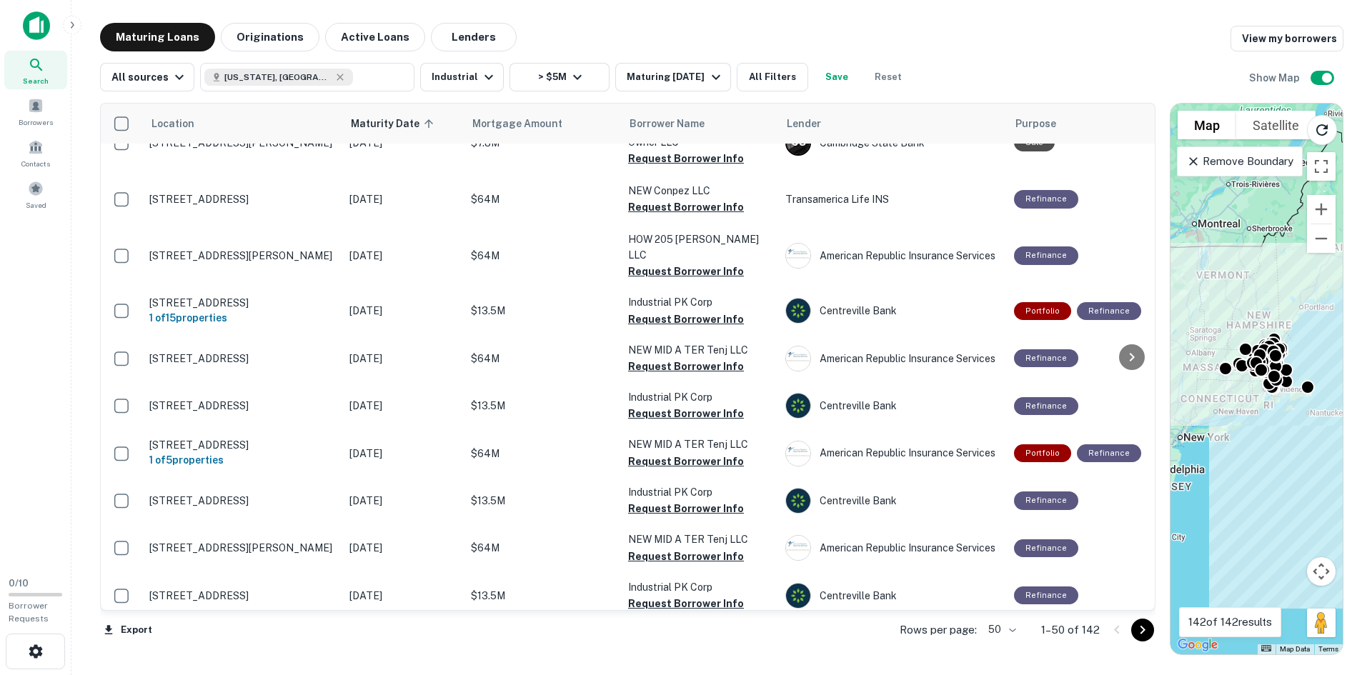
scroll to position [1950, 0]
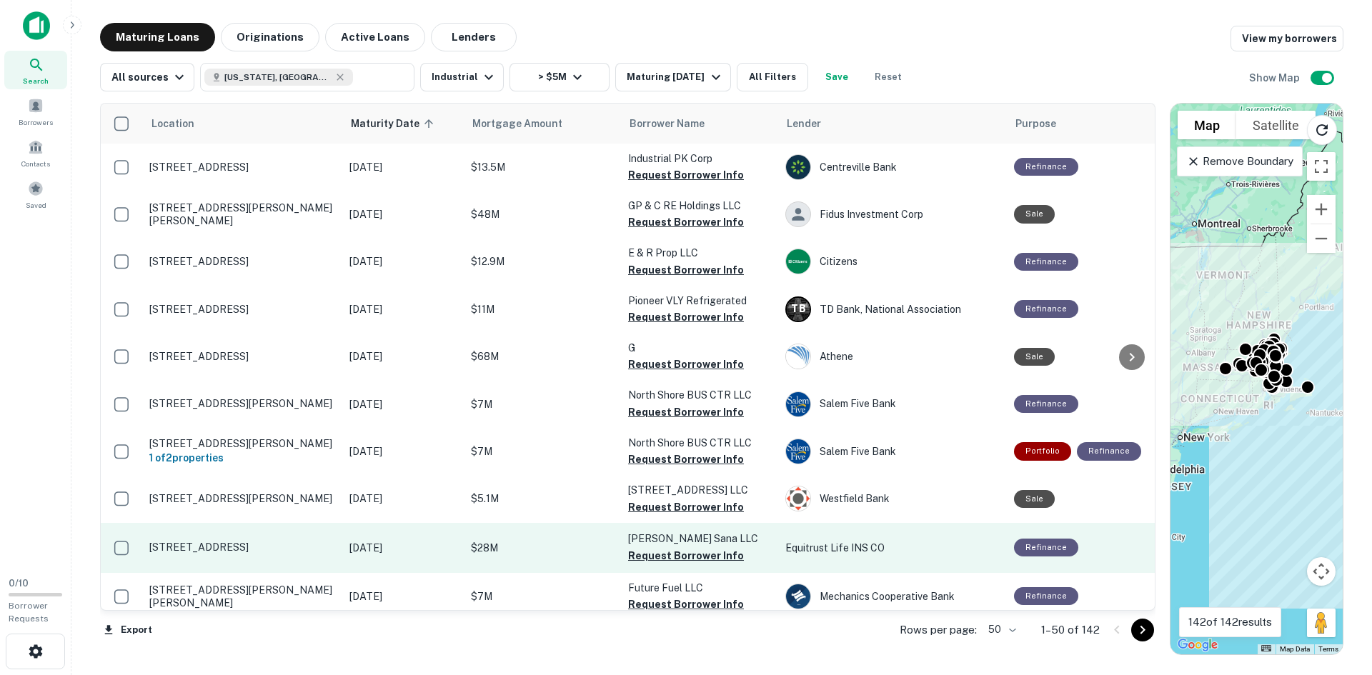
click at [228, 541] on p "[STREET_ADDRESS]" at bounding box center [242, 547] width 186 height 13
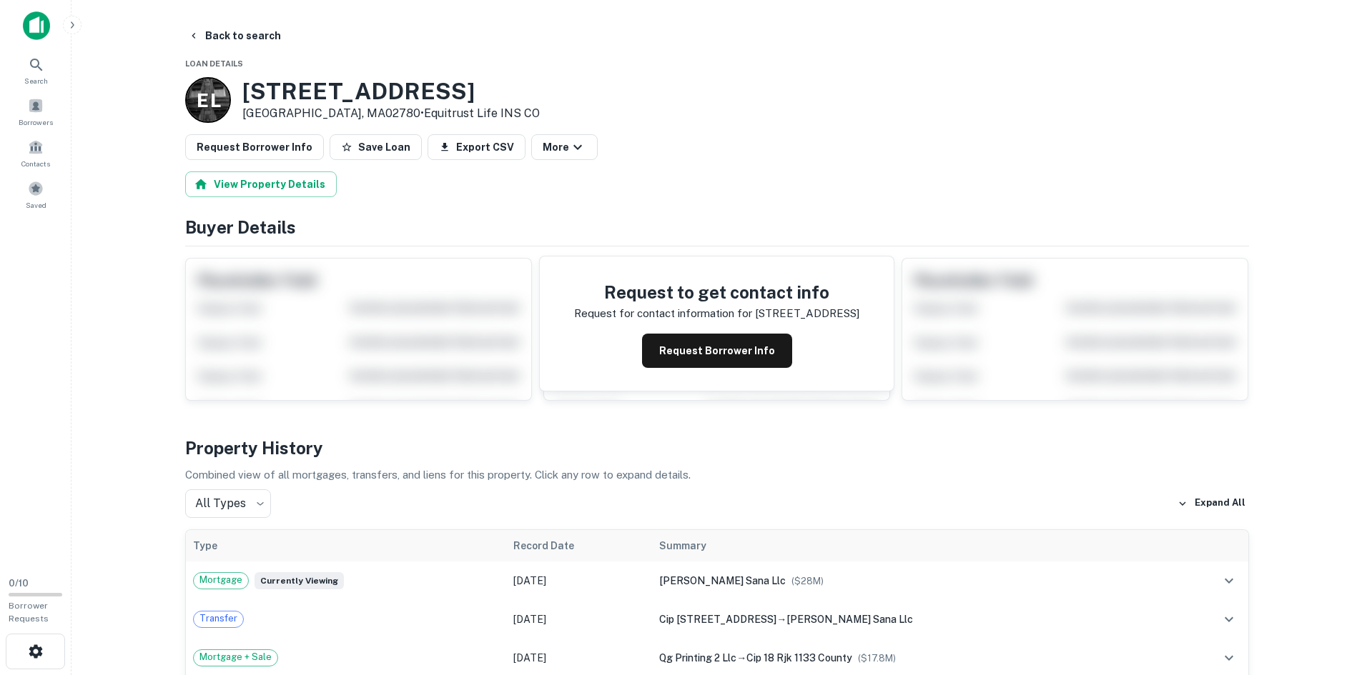
click at [273, 91] on h3 "[STREET_ADDRESS]" at bounding box center [390, 91] width 297 height 27
copy h3 "[STREET_ADDRESS]"
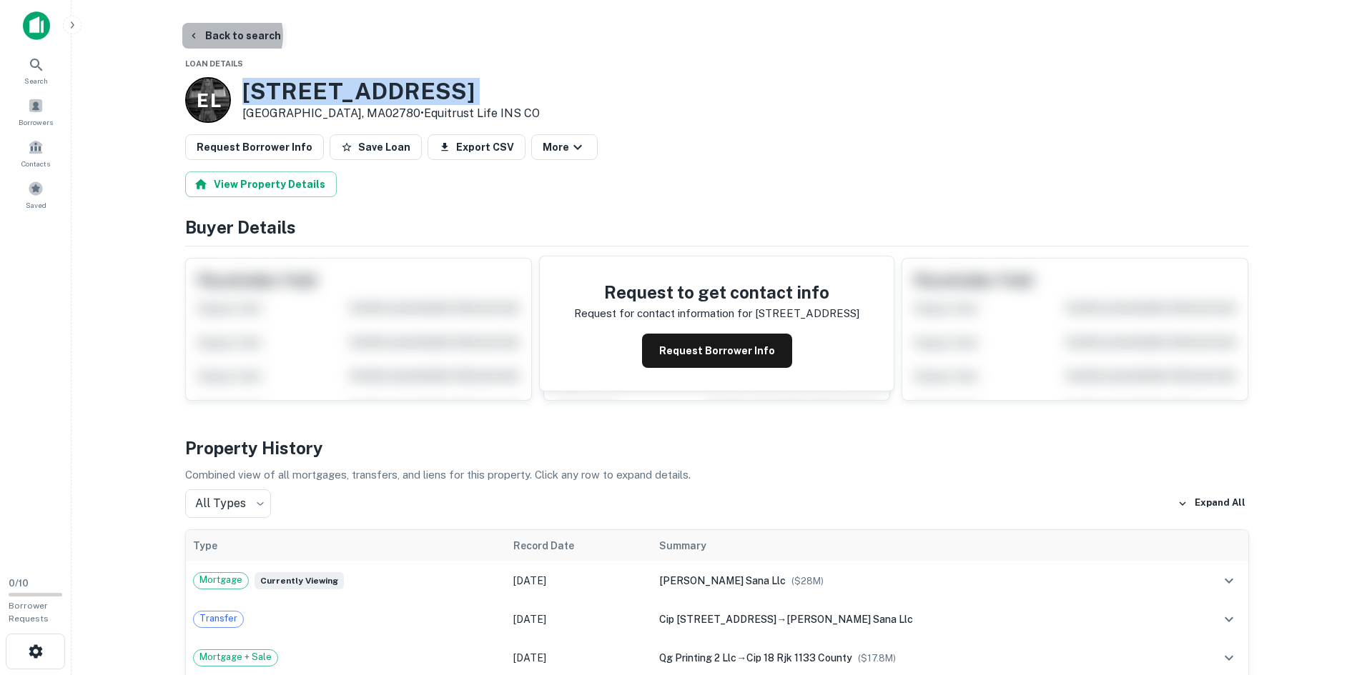
click at [224, 35] on button "Back to search" at bounding box center [234, 36] width 104 height 26
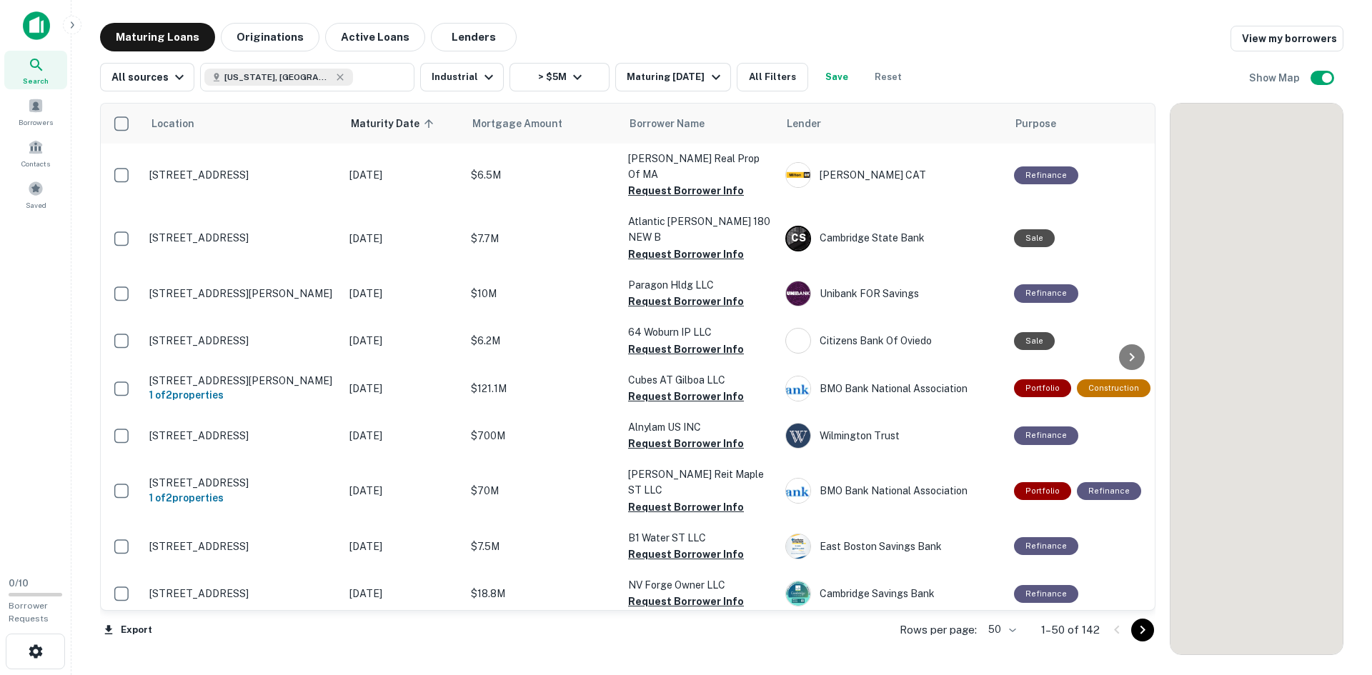
scroll to position [1950, 0]
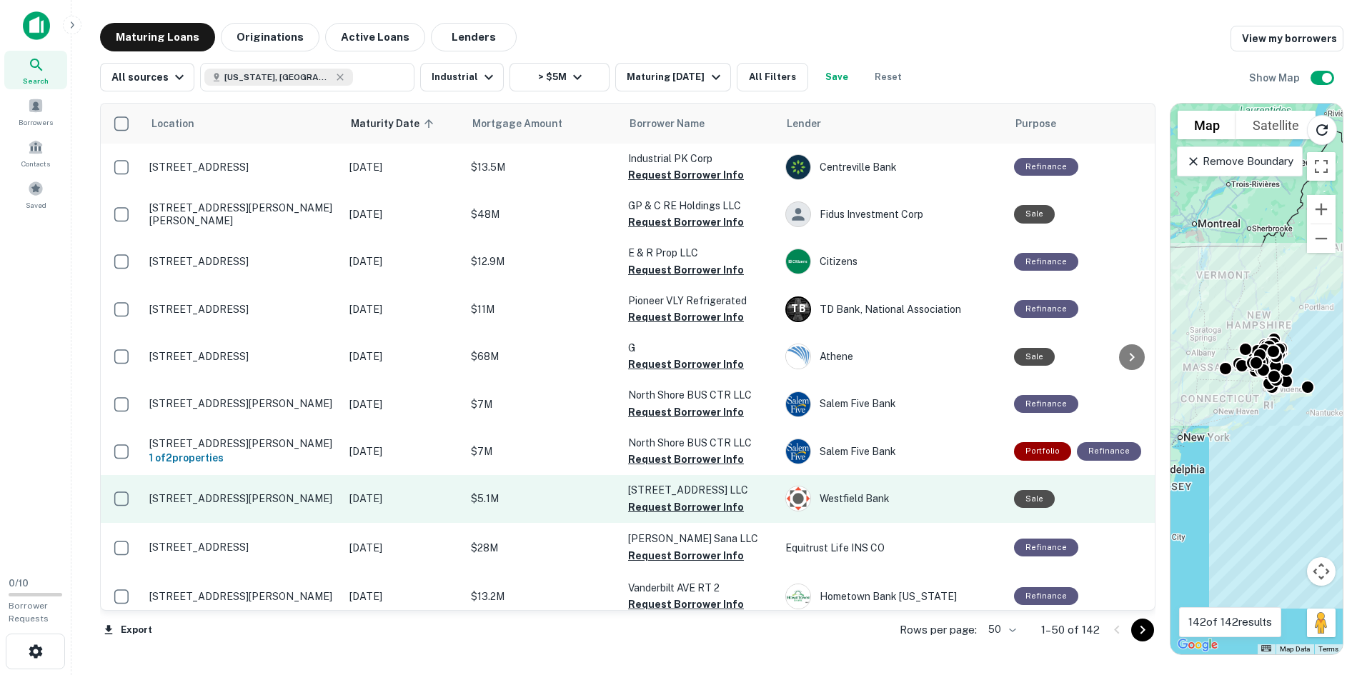
click at [194, 492] on p "[STREET_ADDRESS][PERSON_NAME]" at bounding box center [242, 498] width 186 height 13
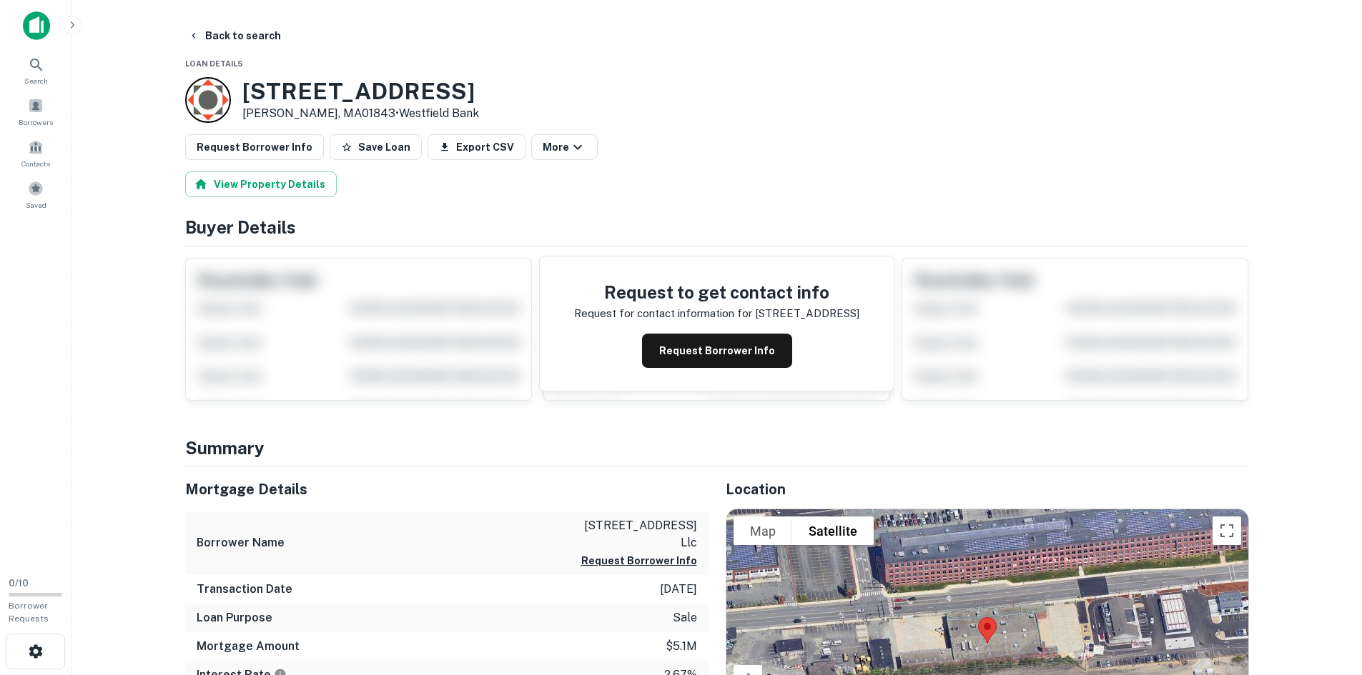
click at [274, 92] on h3 "[STREET_ADDRESS]" at bounding box center [360, 91] width 237 height 27
copy h3 "[STREET_ADDRESS]"
click at [217, 41] on button "Back to search" at bounding box center [234, 36] width 104 height 26
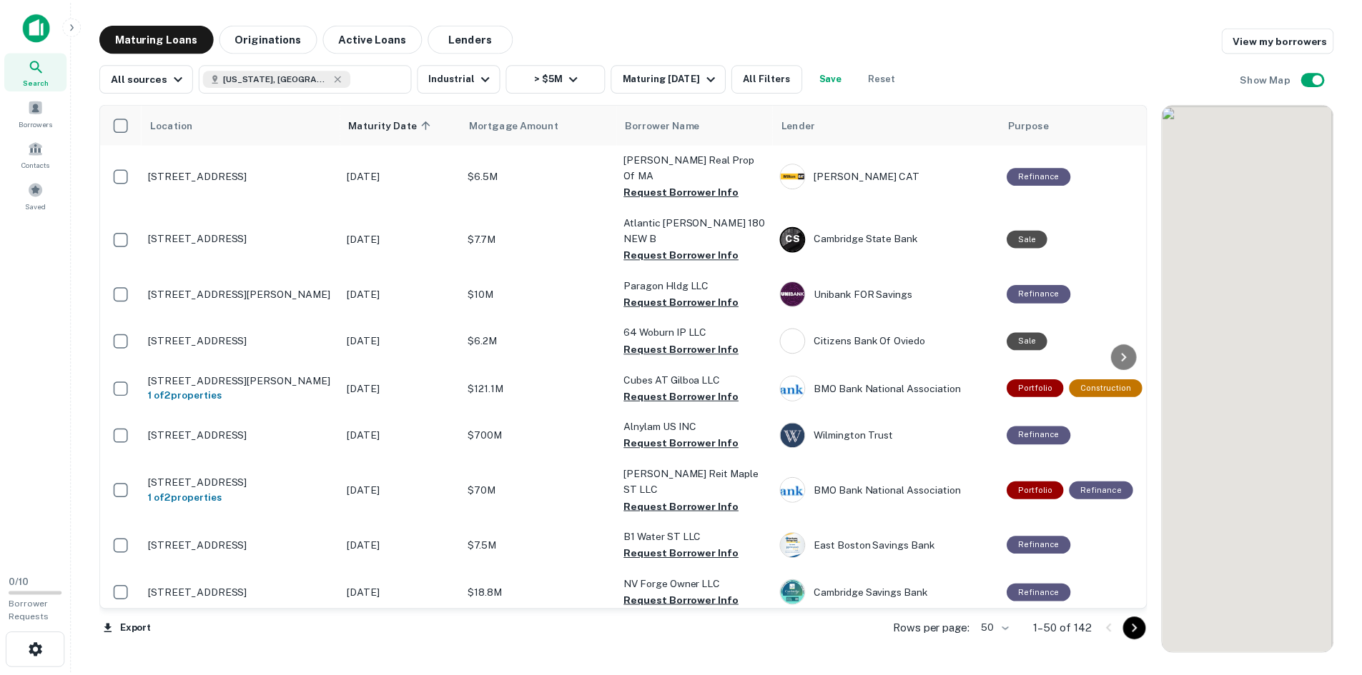
scroll to position [1950, 0]
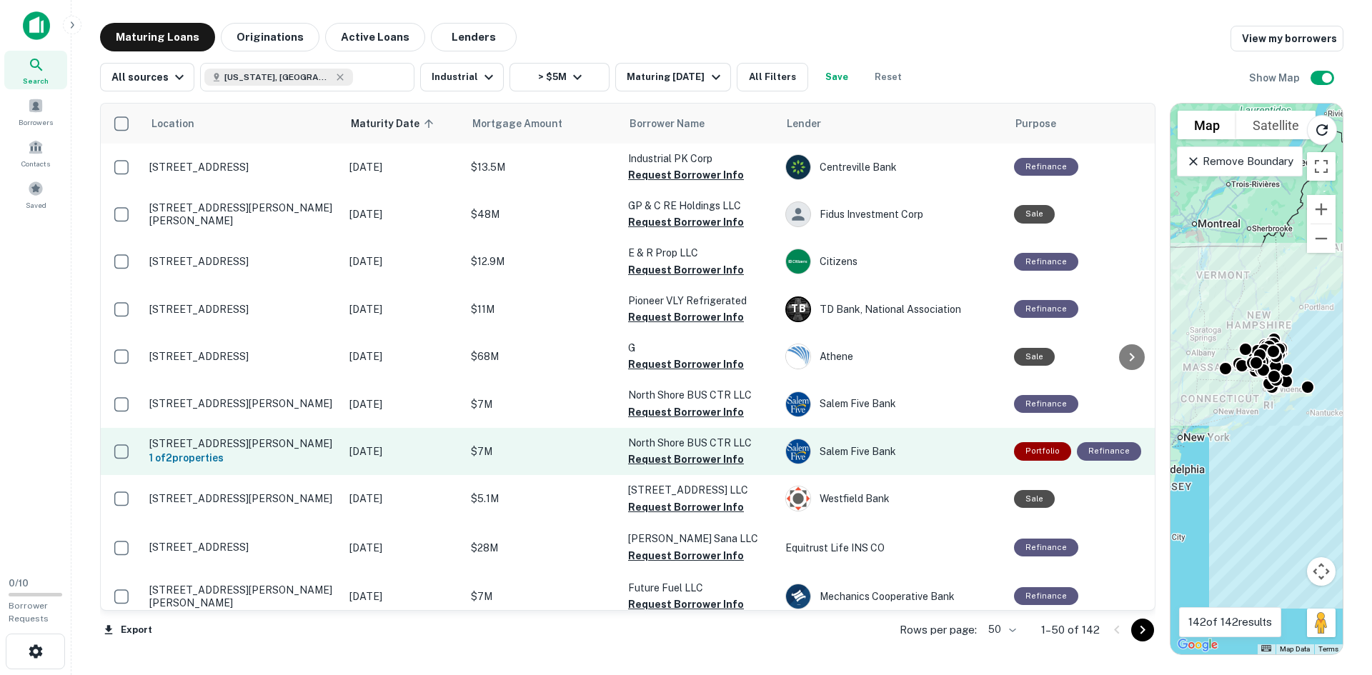
click at [290, 437] on p "[STREET_ADDRESS][PERSON_NAME]" at bounding box center [242, 443] width 186 height 13
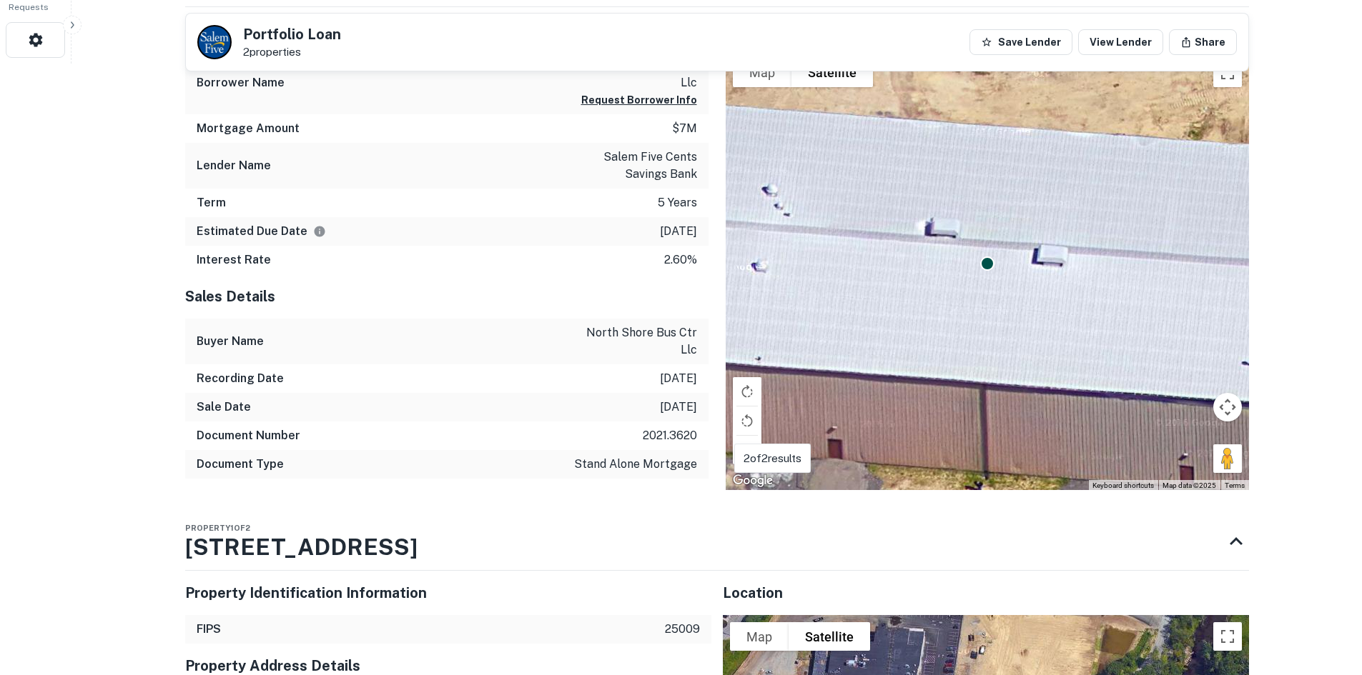
scroll to position [715, 0]
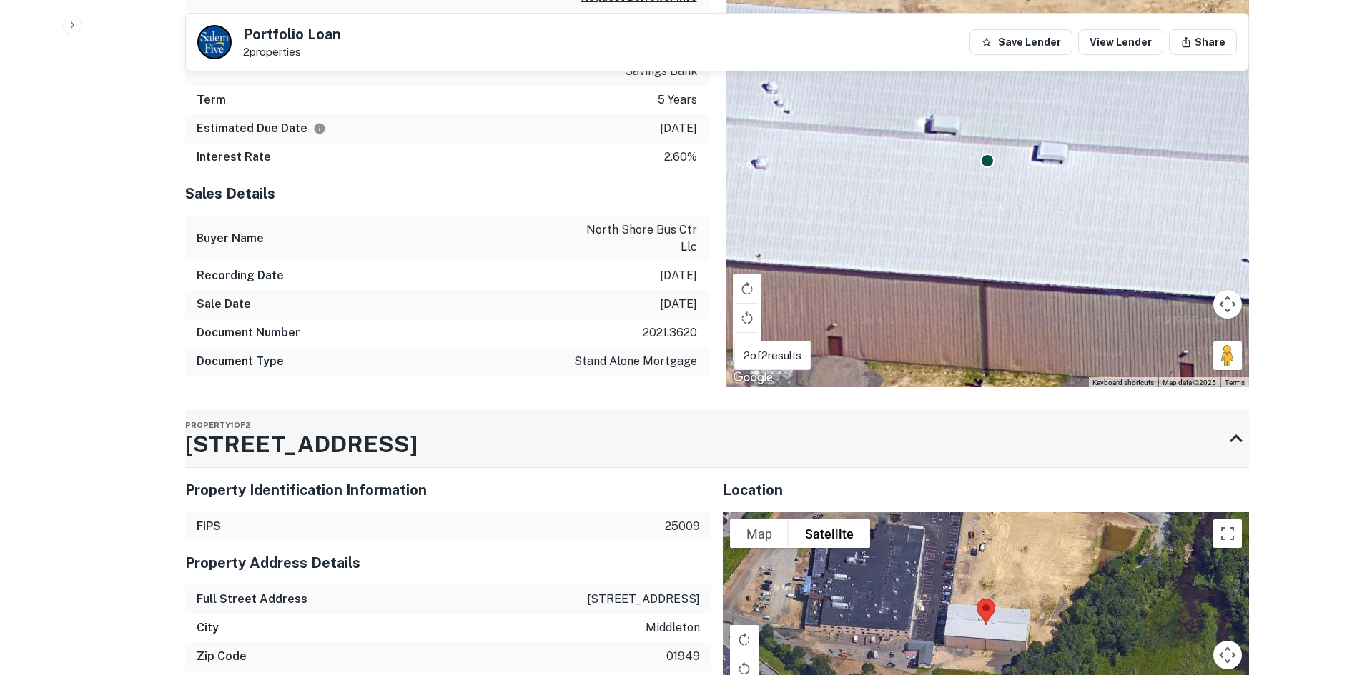
click at [333, 427] on h3 "[STREET_ADDRESS]" at bounding box center [301, 444] width 232 height 34
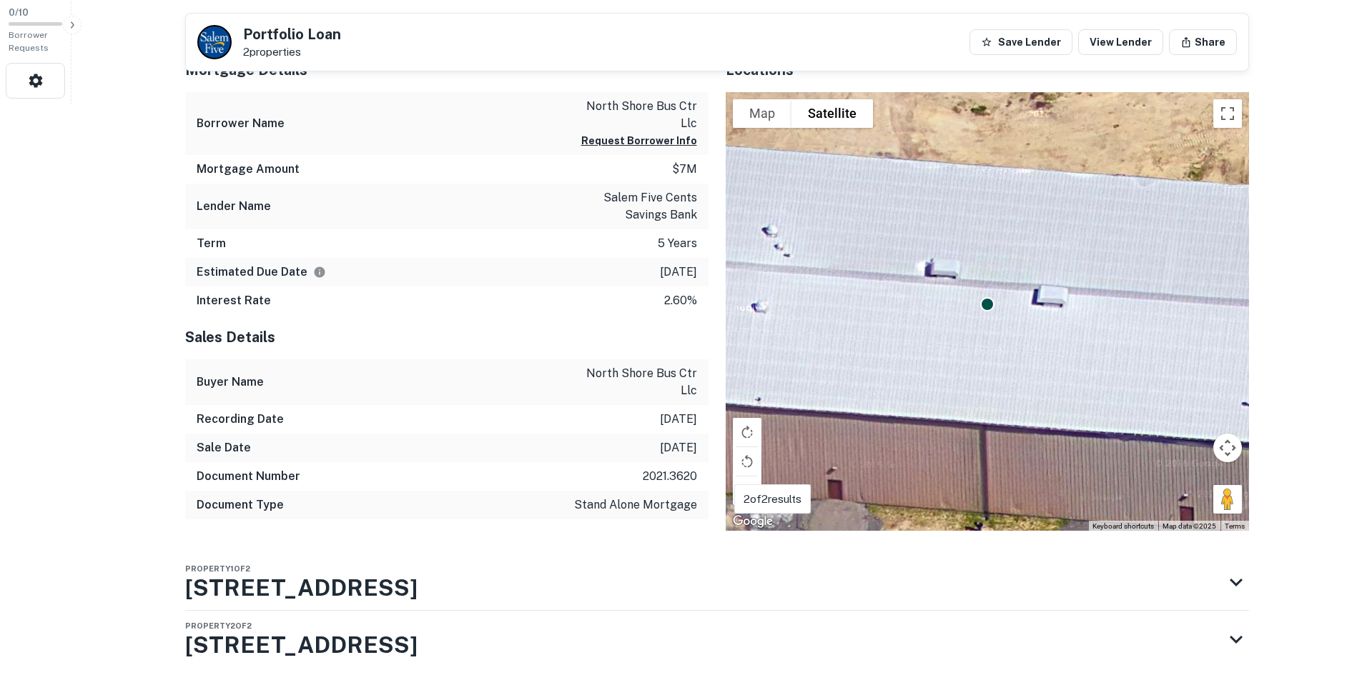
scroll to position [598, 0]
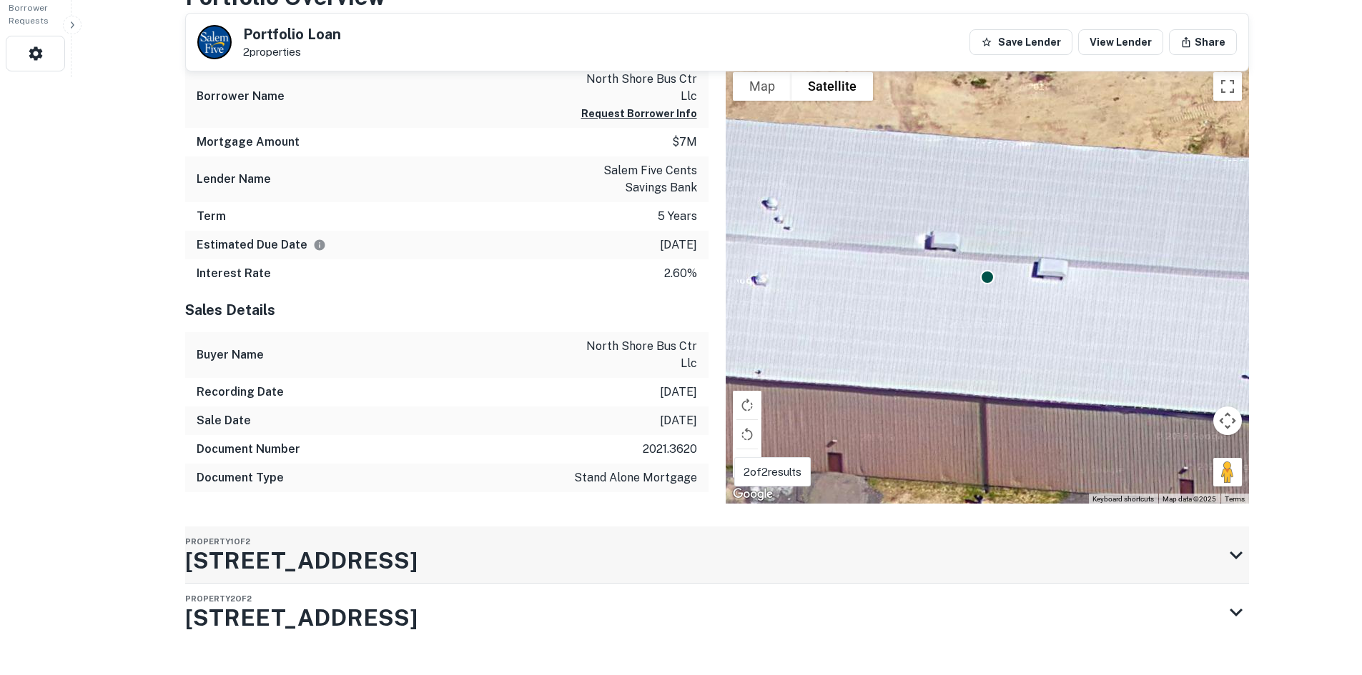
click at [362, 527] on div "Property 1 of 2 [STREET_ADDRESS]" at bounding box center [301, 555] width 232 height 57
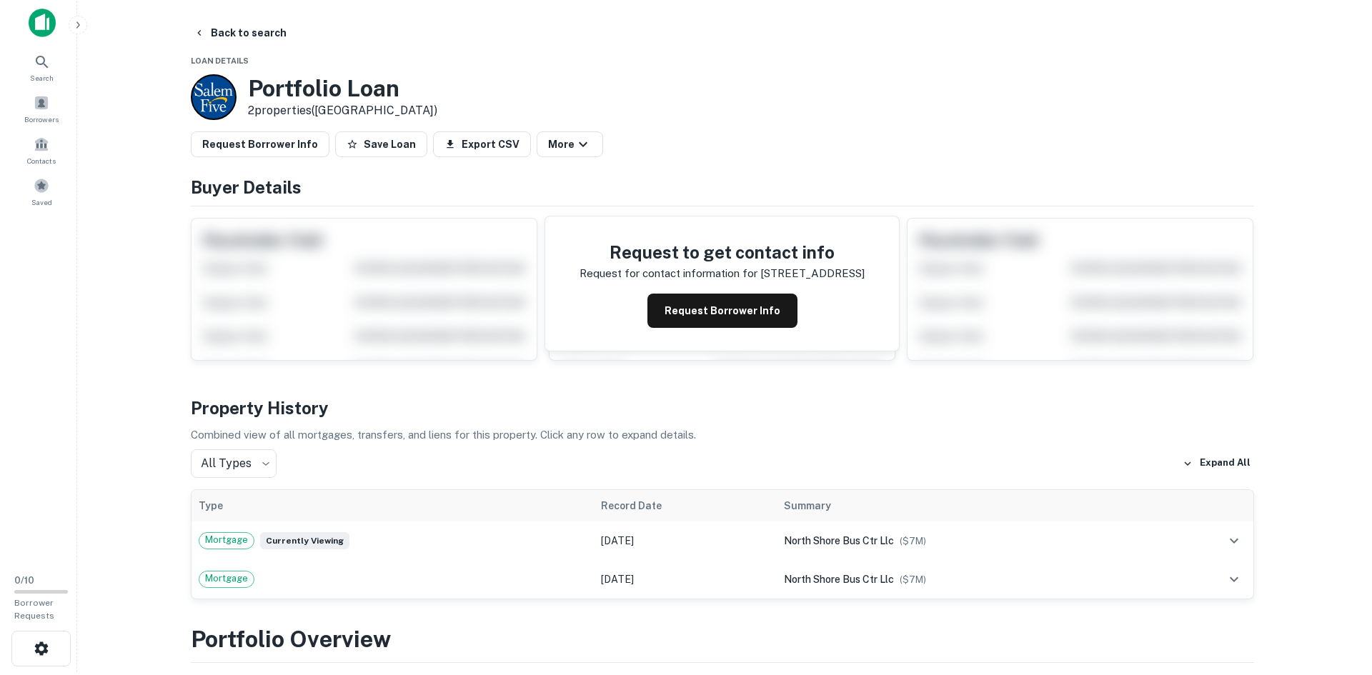
scroll to position [0, 0]
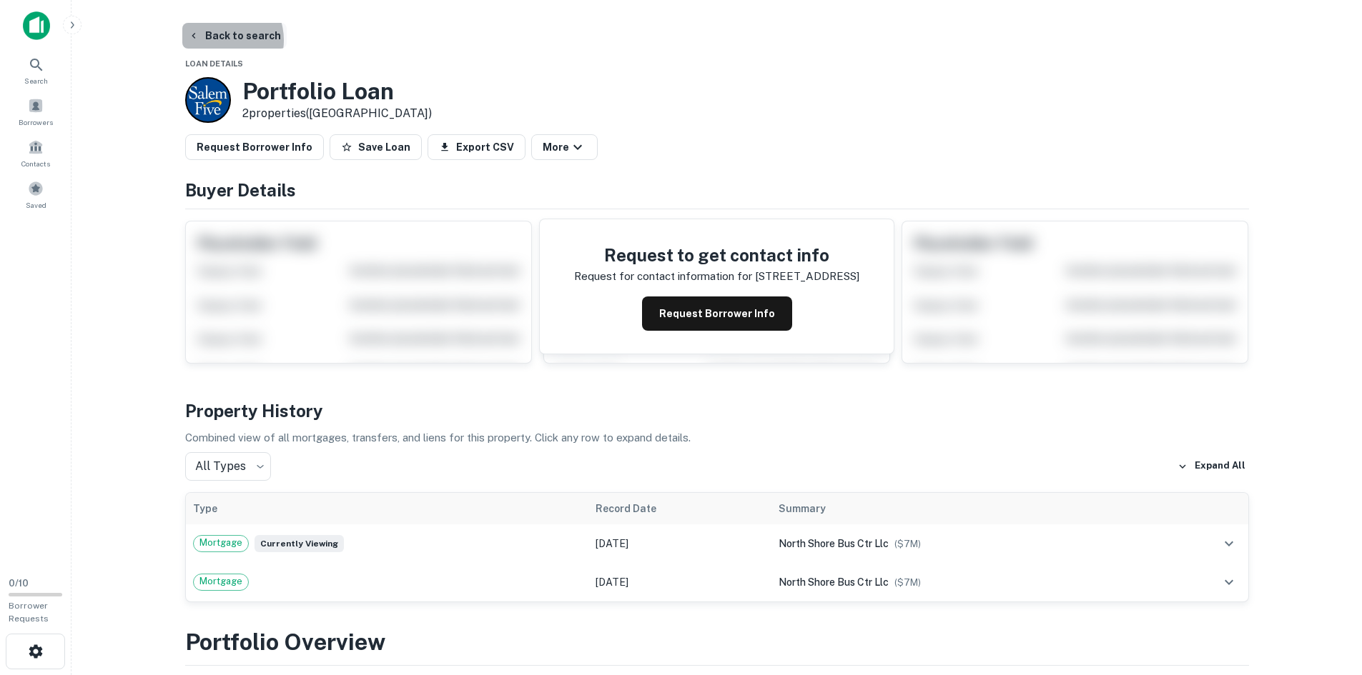
click at [221, 40] on button "Back to search" at bounding box center [234, 36] width 104 height 26
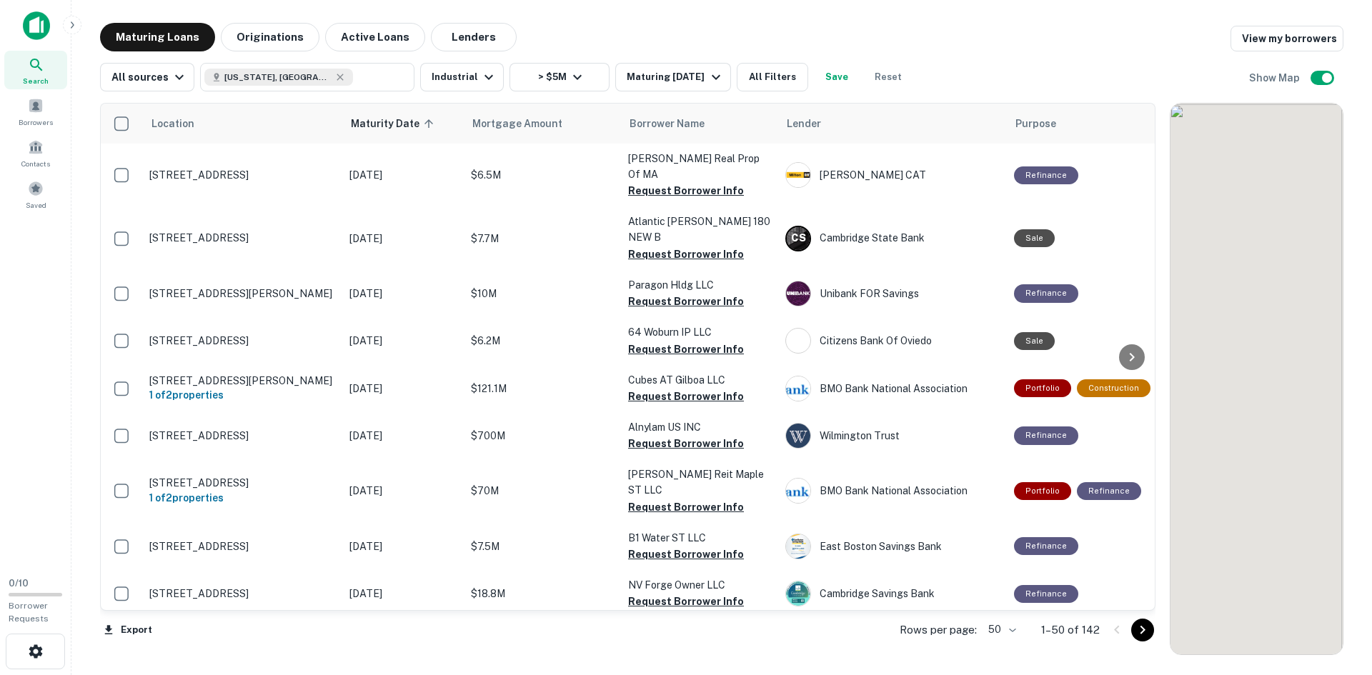
scroll to position [1950, 0]
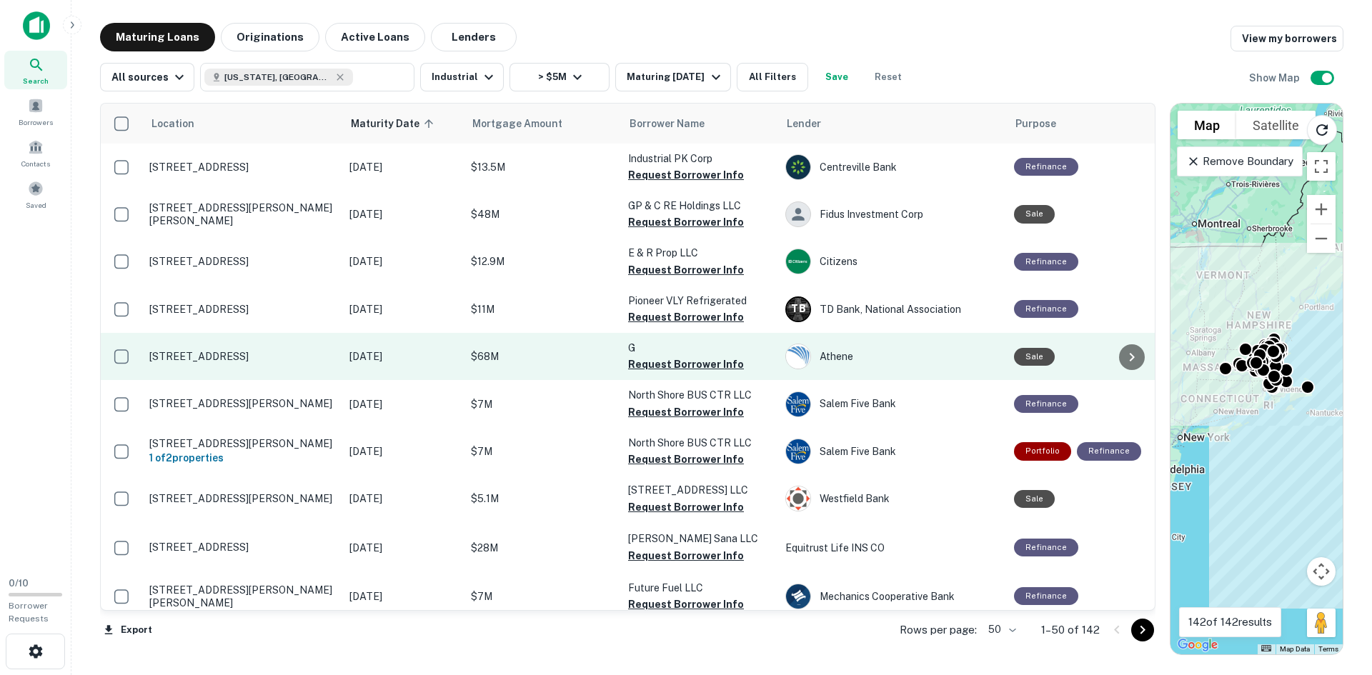
click at [252, 350] on p "[STREET_ADDRESS]" at bounding box center [242, 356] width 186 height 13
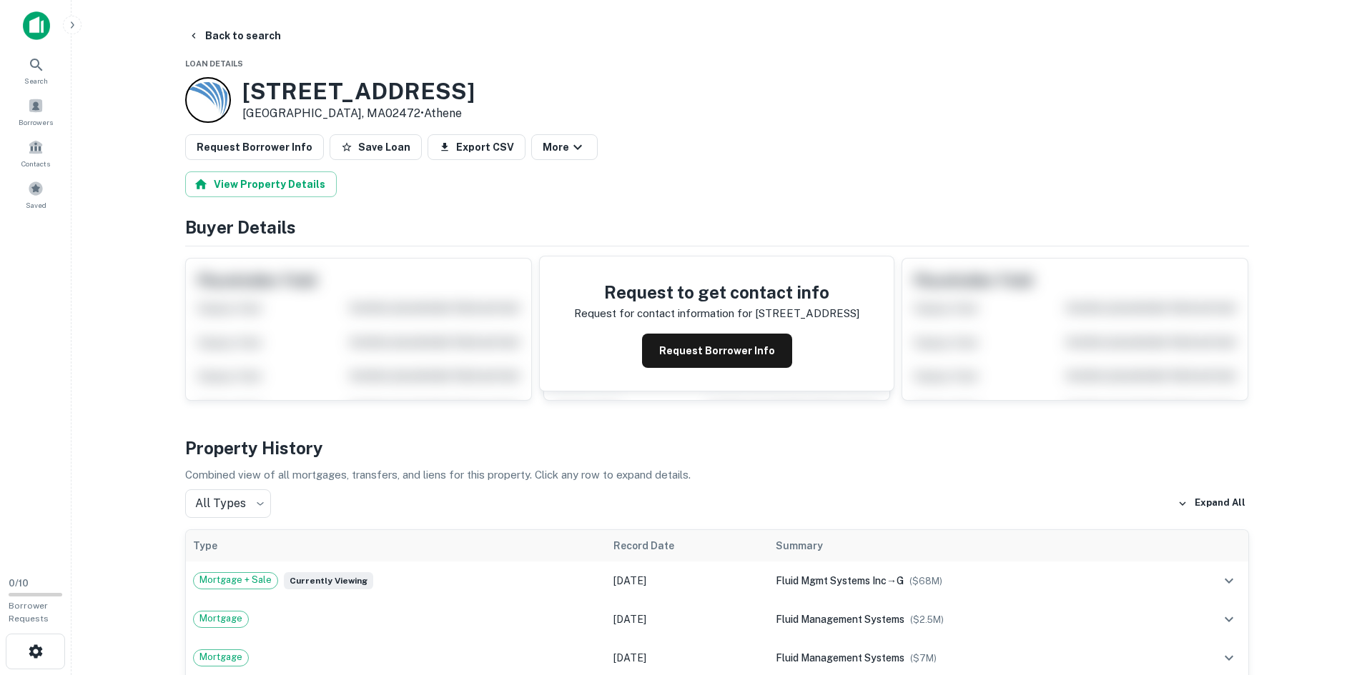
click at [359, 88] on h3 "[STREET_ADDRESS]" at bounding box center [358, 91] width 232 height 27
copy h3 "[STREET_ADDRESS]"
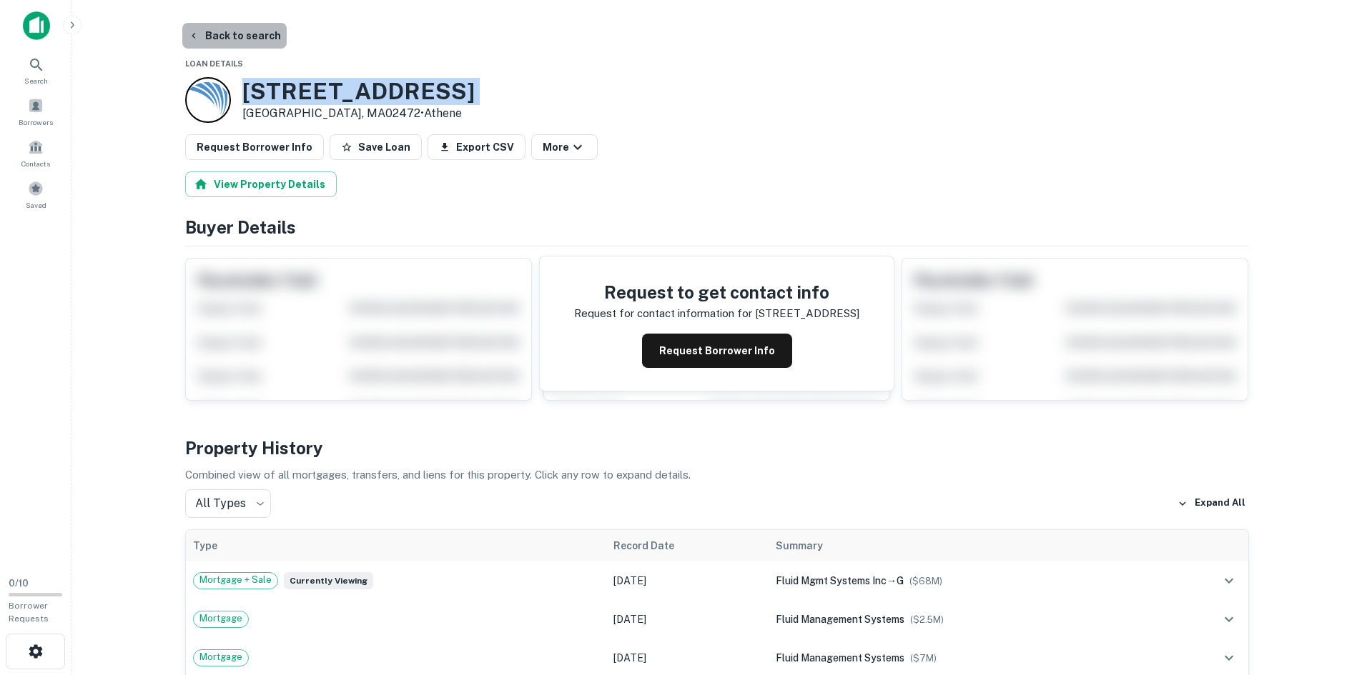
click at [239, 31] on button "Back to search" at bounding box center [234, 36] width 104 height 26
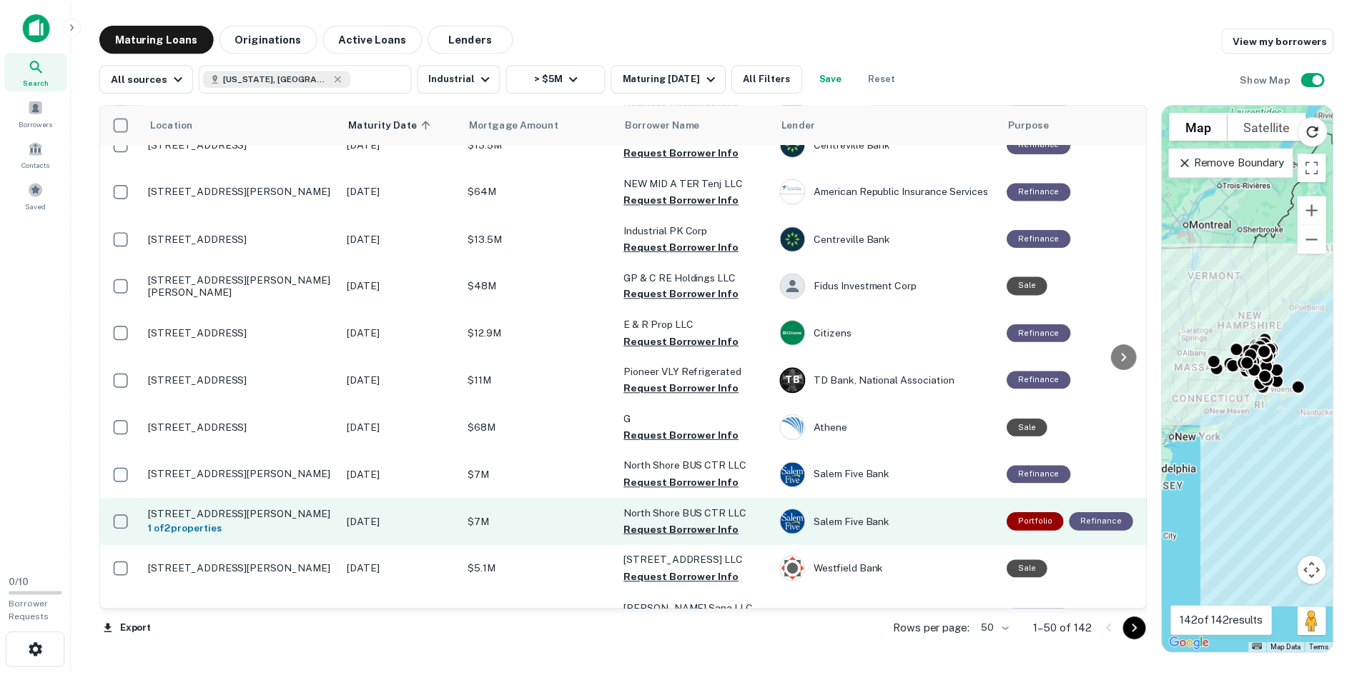
scroll to position [1807, 0]
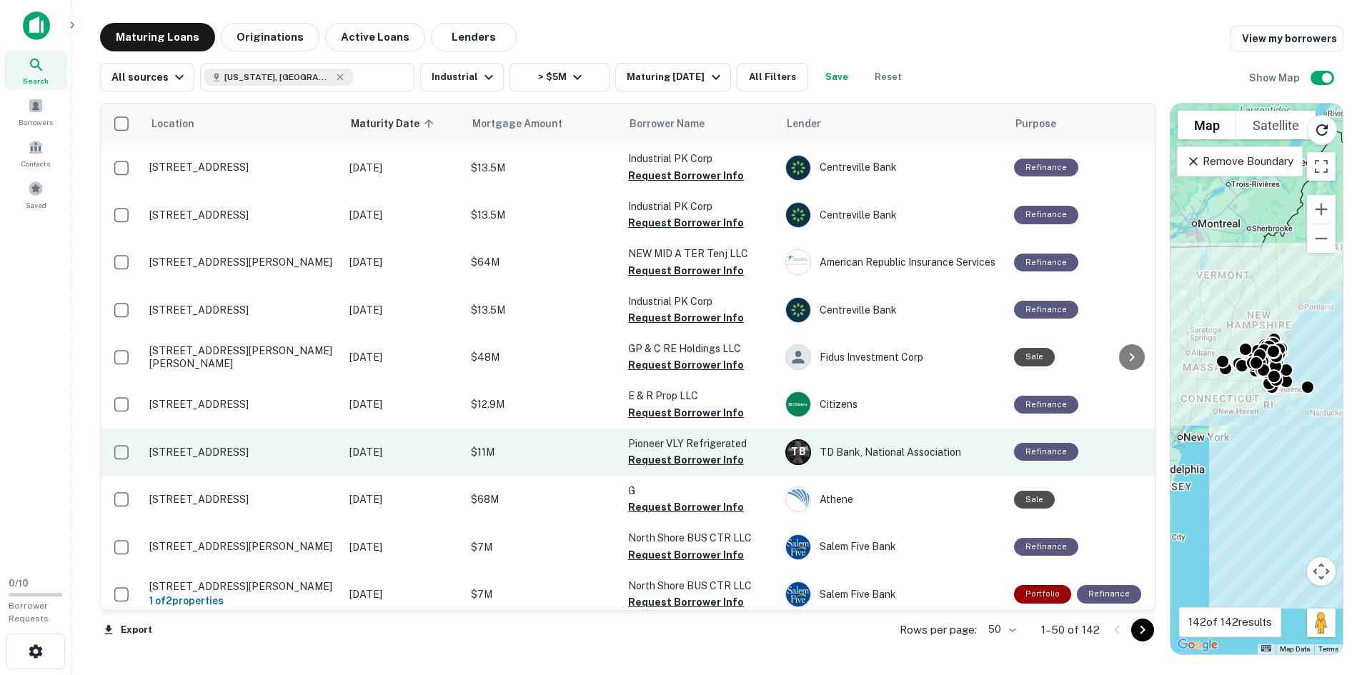
click at [221, 446] on p "[STREET_ADDRESS]" at bounding box center [242, 452] width 186 height 13
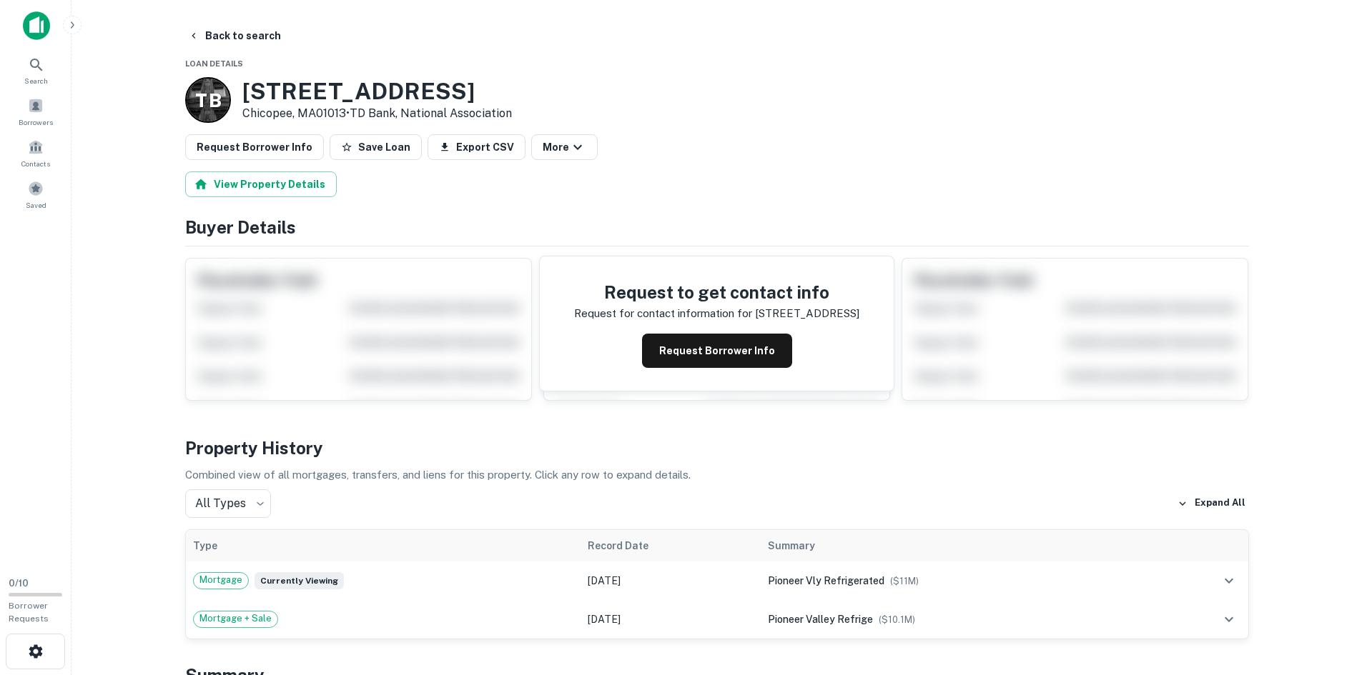
click at [339, 98] on h3 "[STREET_ADDRESS]" at bounding box center [376, 91] width 269 height 27
click at [212, 39] on button "Back to search" at bounding box center [234, 36] width 104 height 26
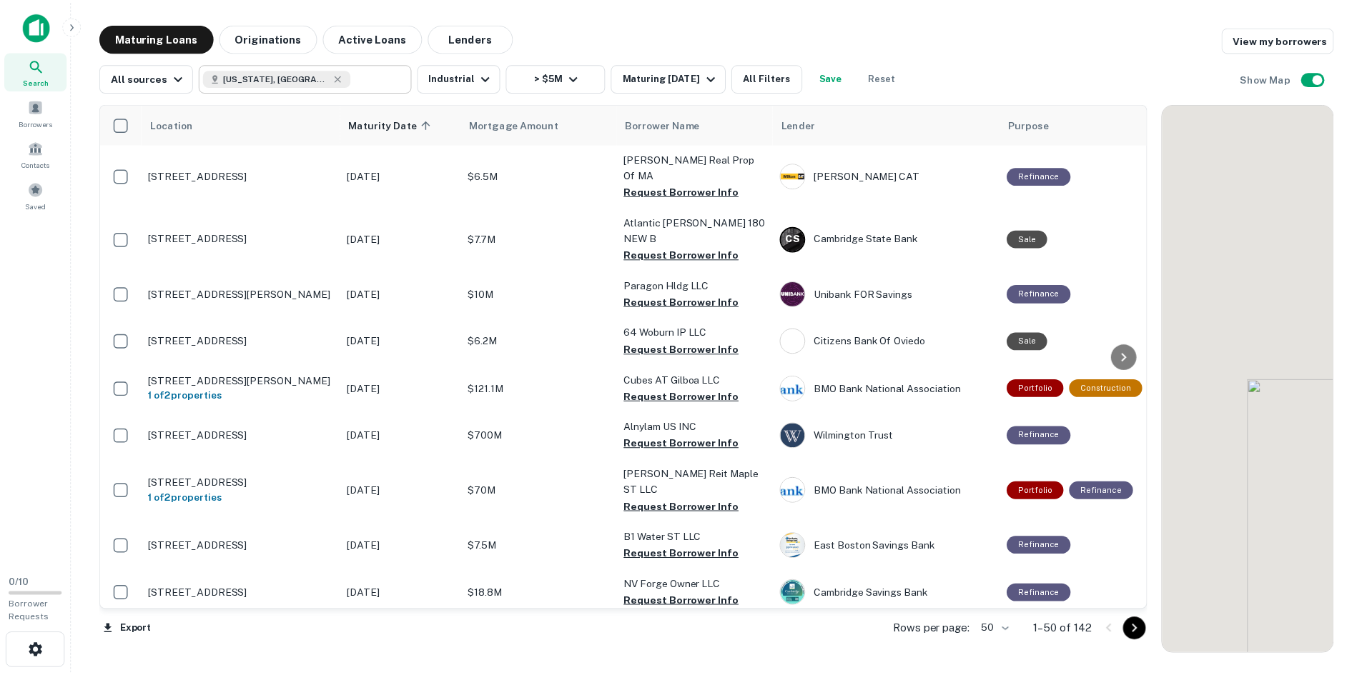
scroll to position [1807, 0]
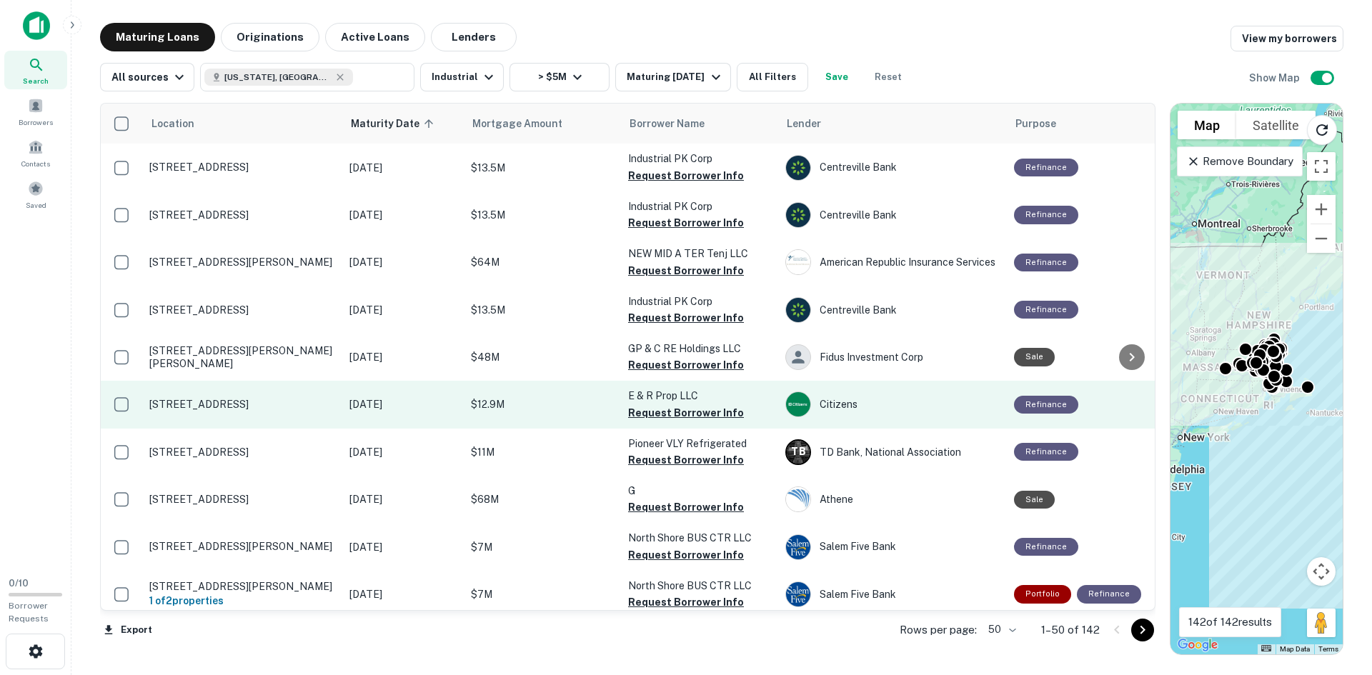
click at [253, 398] on p "[STREET_ADDRESS]" at bounding box center [242, 404] width 186 height 13
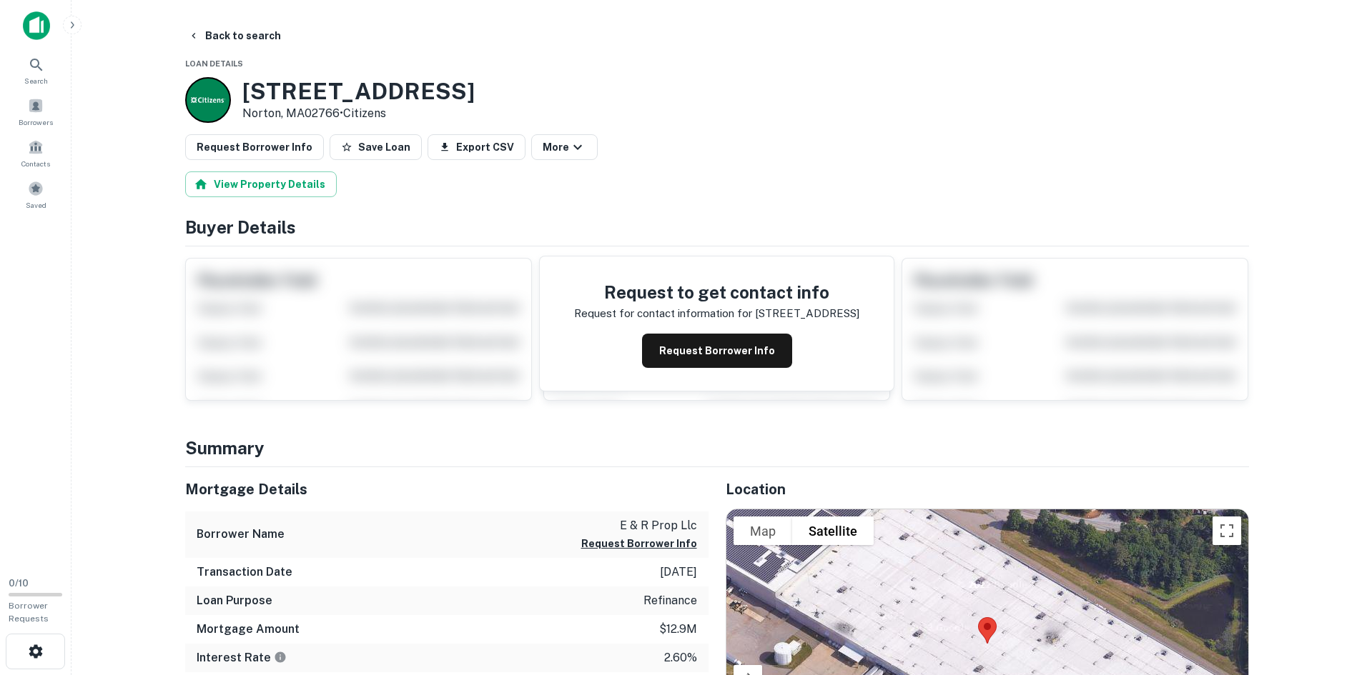
click at [318, 90] on h3 "[STREET_ADDRESS]" at bounding box center [358, 91] width 232 height 27
click at [232, 31] on button "Back to search" at bounding box center [234, 36] width 104 height 26
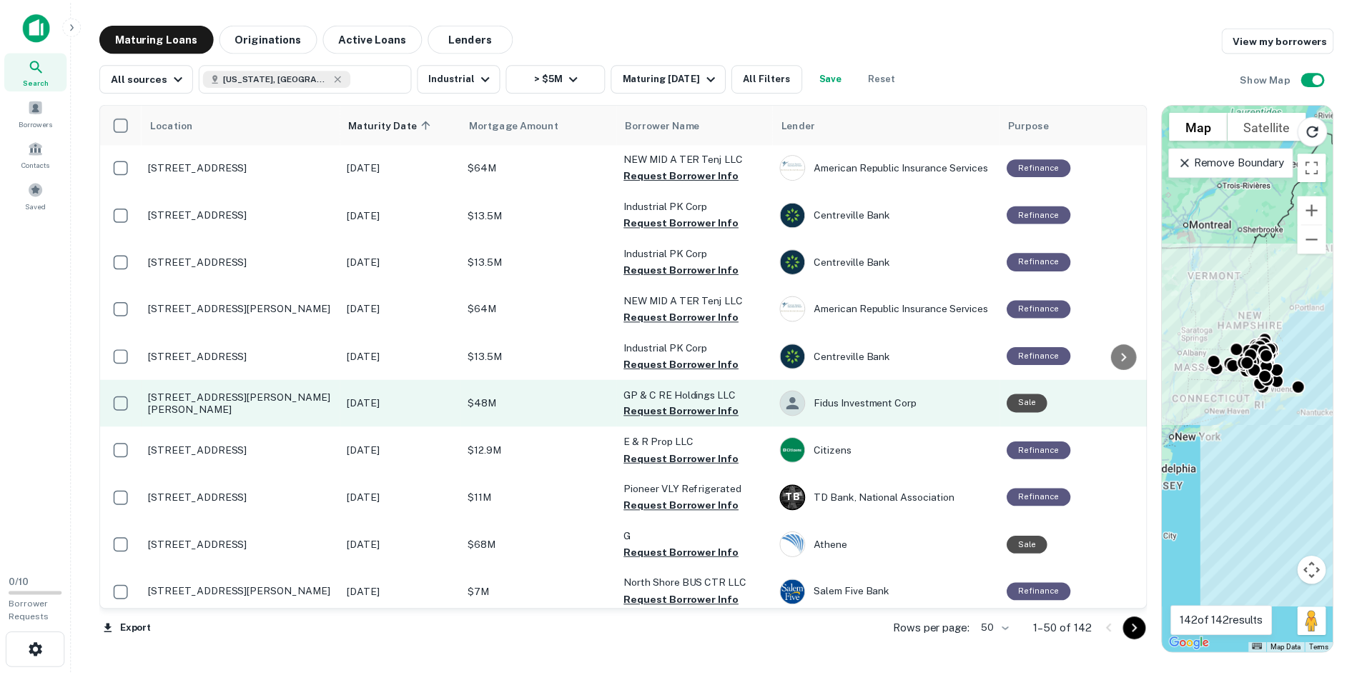
scroll to position [1735, 0]
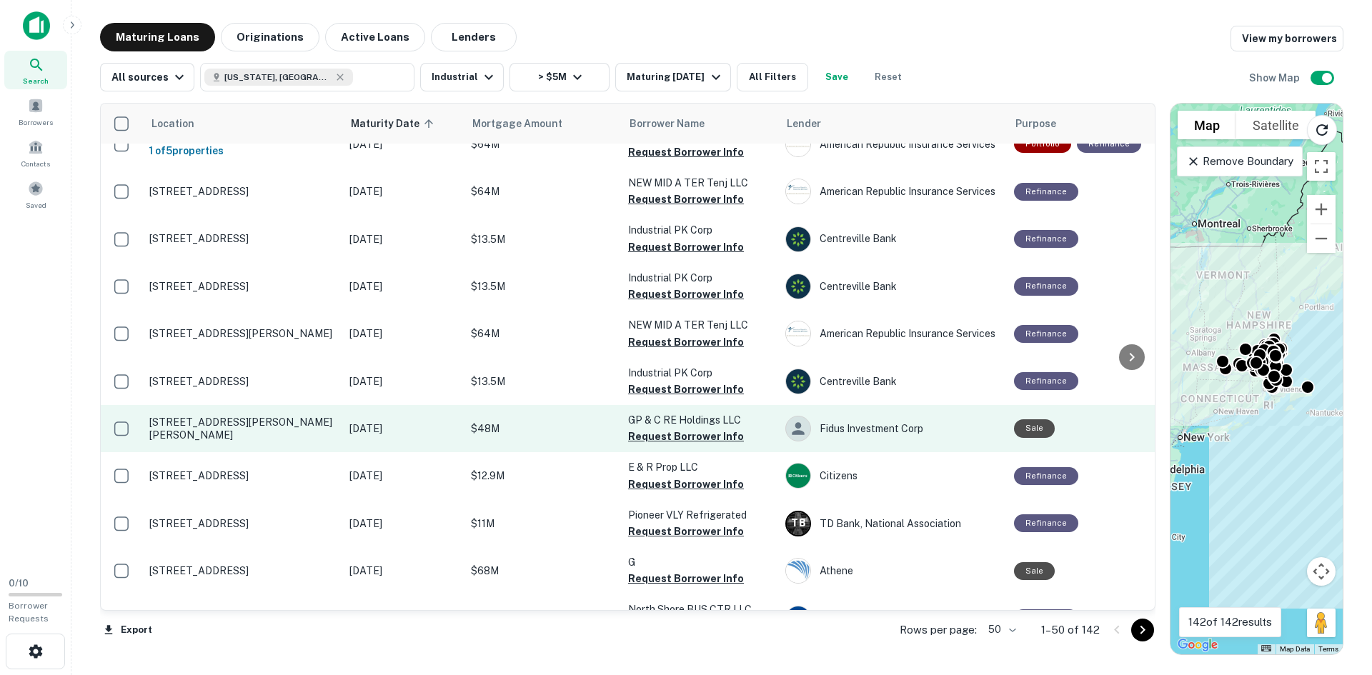
click at [221, 405] on td "[STREET_ADDRESS][PERSON_NAME][PERSON_NAME]" at bounding box center [242, 428] width 200 height 47
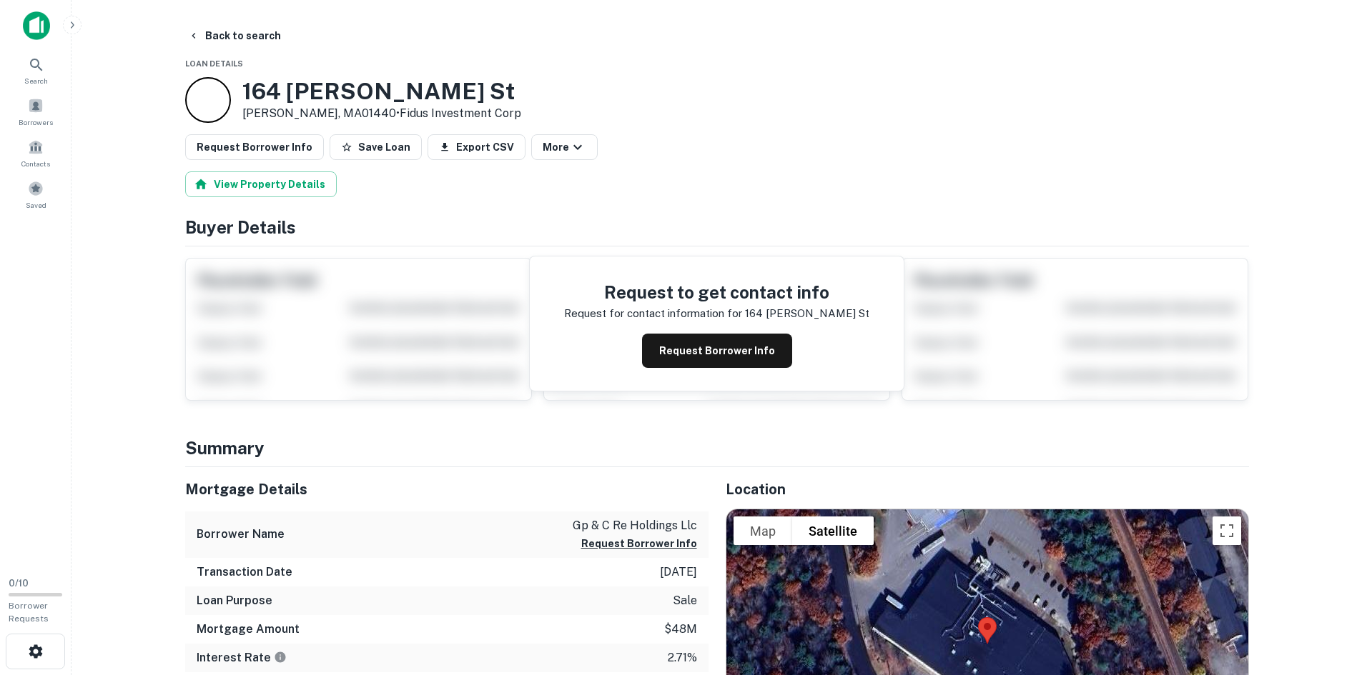
copy h3 "164 [PERSON_NAME] St"
